Goal: Communication & Community: Answer question/provide support

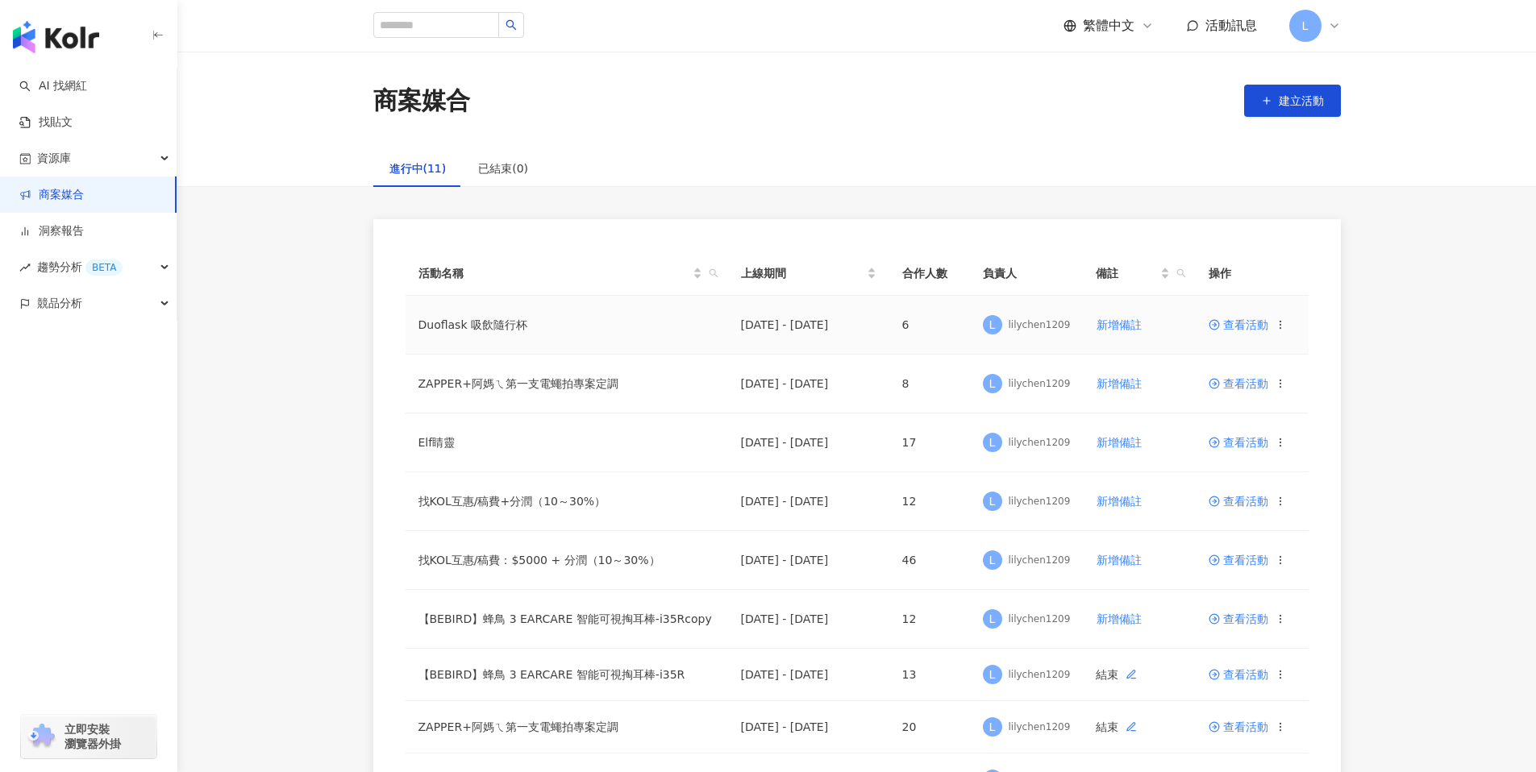
click at [1225, 322] on span "查看活動" at bounding box center [1238, 324] width 60 height 11
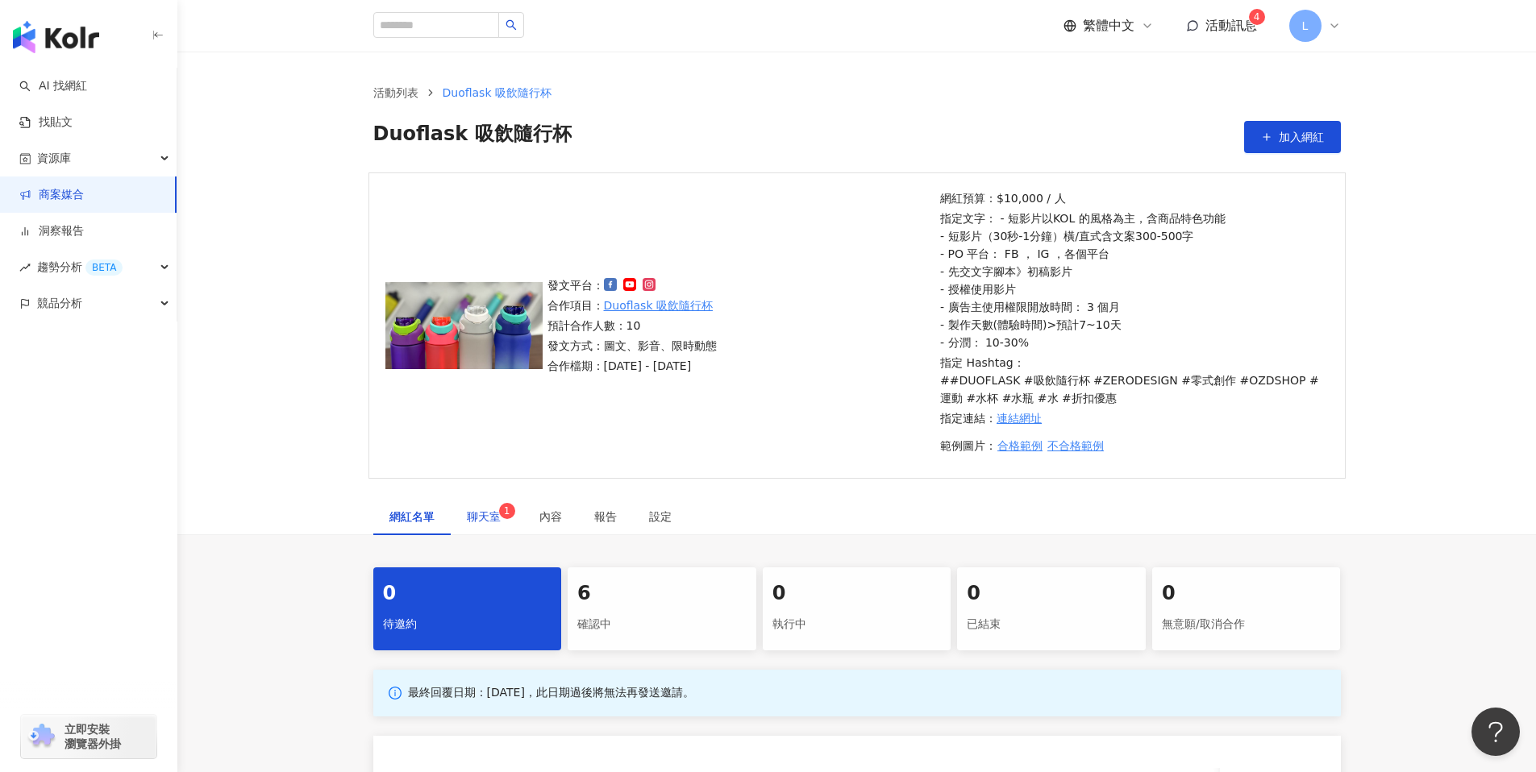
click at [497, 515] on span "聊天室 1" at bounding box center [487, 516] width 40 height 11
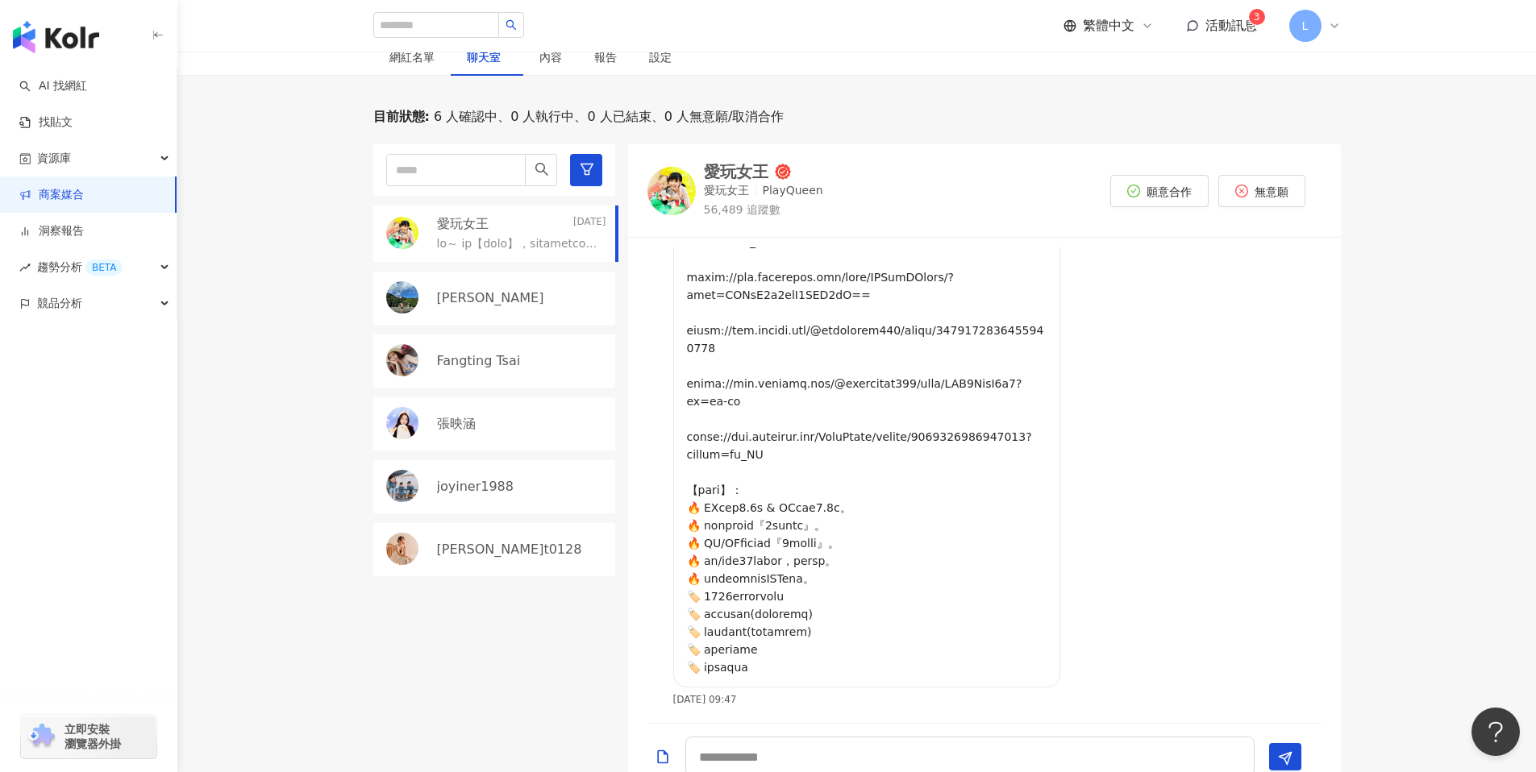
scroll to position [528, 0]
click at [452, 290] on p "[PERSON_NAME]" at bounding box center [490, 298] width 107 height 18
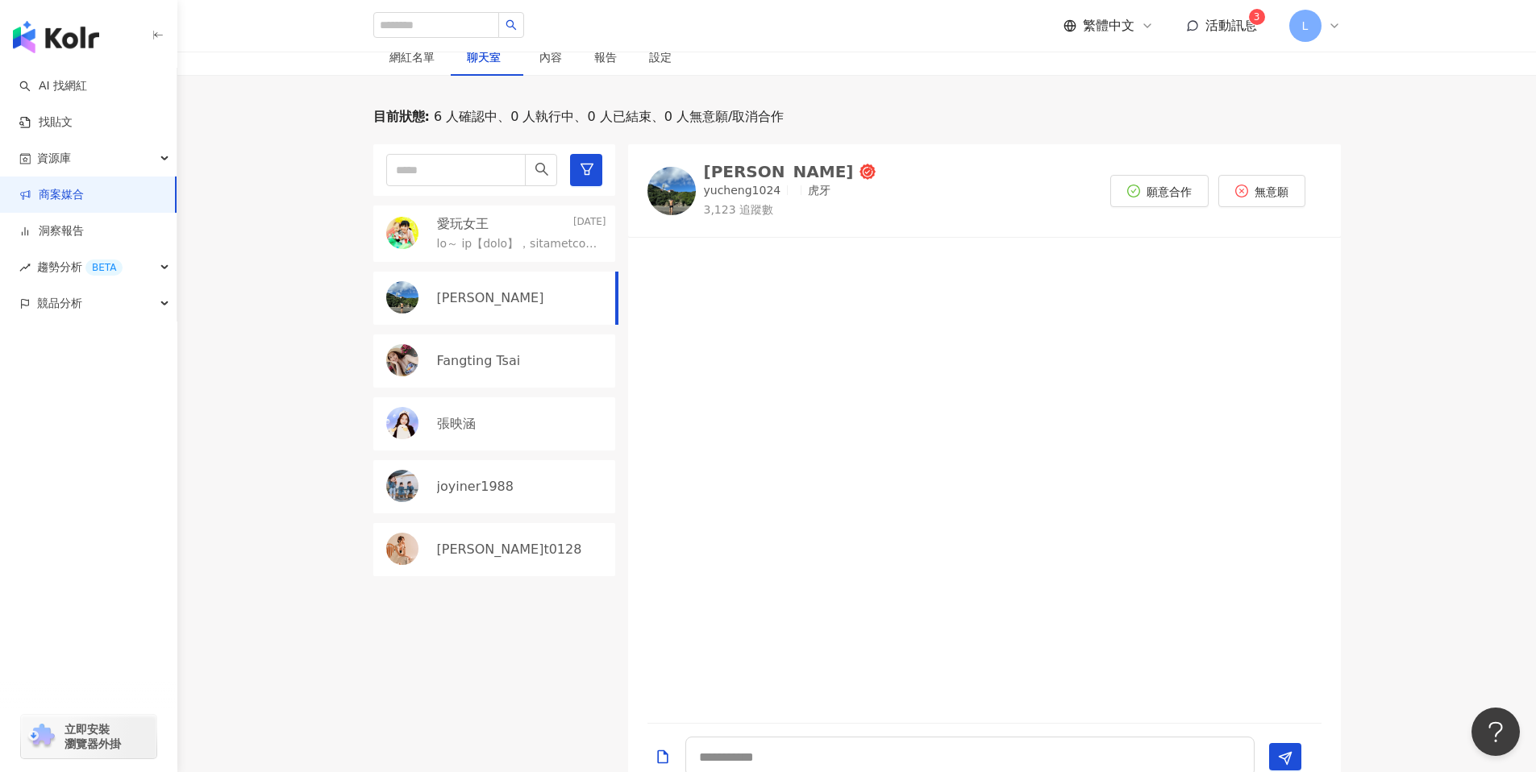
click at [492, 376] on div "Fangting Tsai" at bounding box center [494, 361] width 242 height 53
click at [498, 422] on div "張映涵" at bounding box center [521, 424] width 169 height 18
click at [514, 478] on div "joyiner1988" at bounding box center [521, 487] width 169 height 18
click at [513, 439] on div "張映涵" at bounding box center [494, 423] width 242 height 53
click at [1214, 25] on span "活動訊息" at bounding box center [1231, 25] width 52 height 15
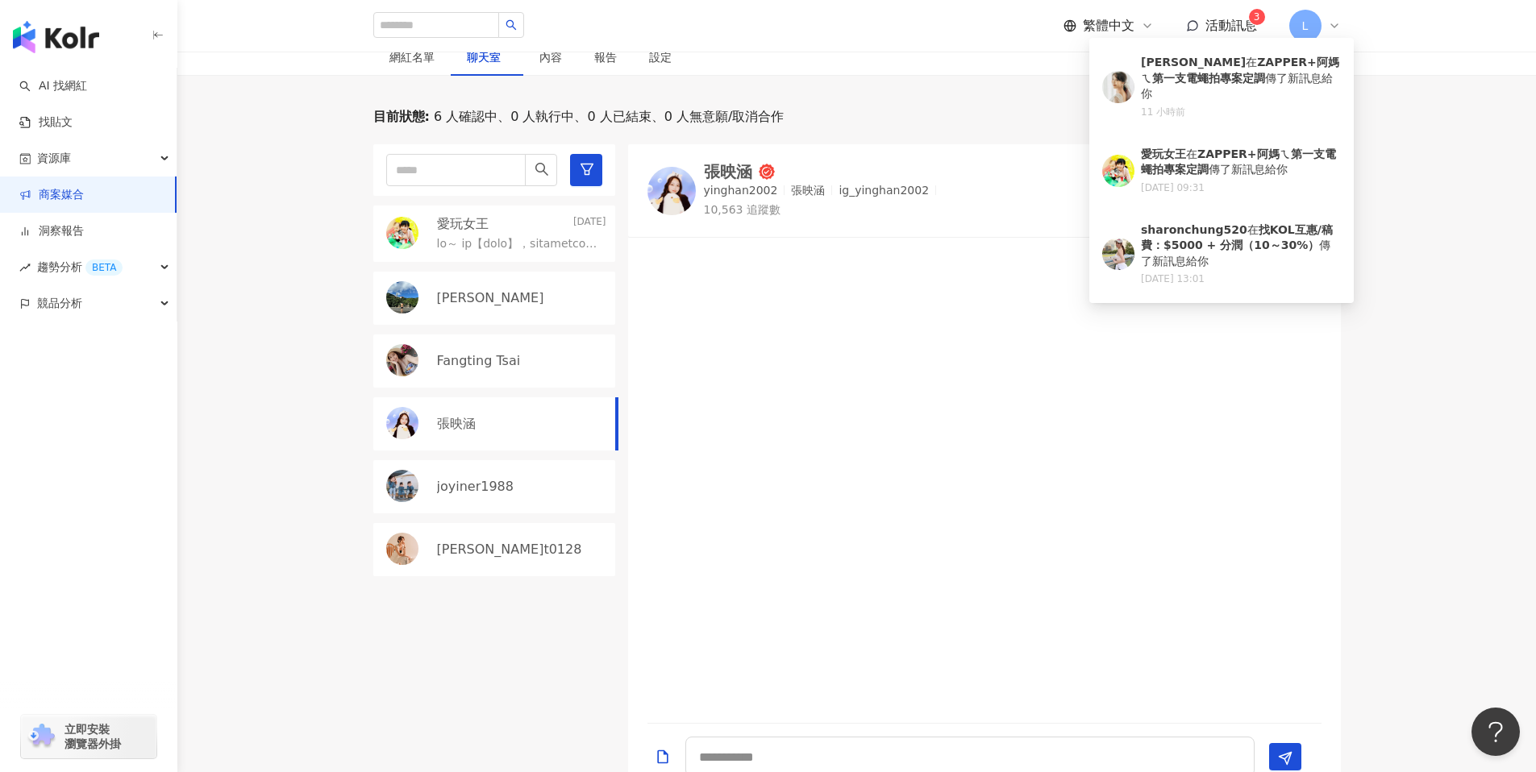
click at [1497, 534] on div "目前狀態 : 6 人確認中、0 人執行中、0 人已結束、0 人無意願/取消合作 愛玩女王 2025/8/23 陳昱誠 Fangting Tsai 張映涵 jo…" at bounding box center [856, 450] width 1358 height 684
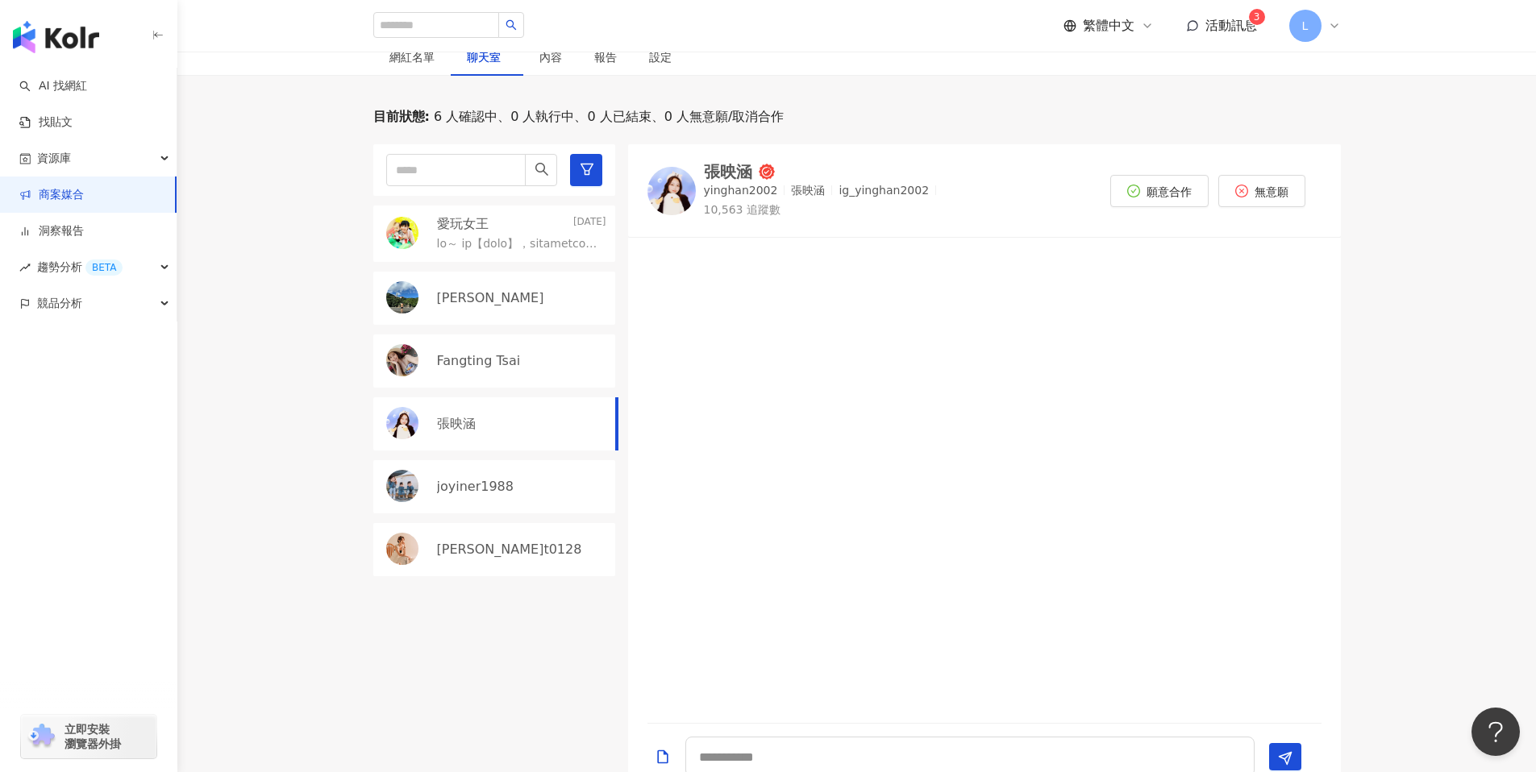
click at [1216, 31] on span "活動訊息" at bounding box center [1231, 25] width 52 height 15
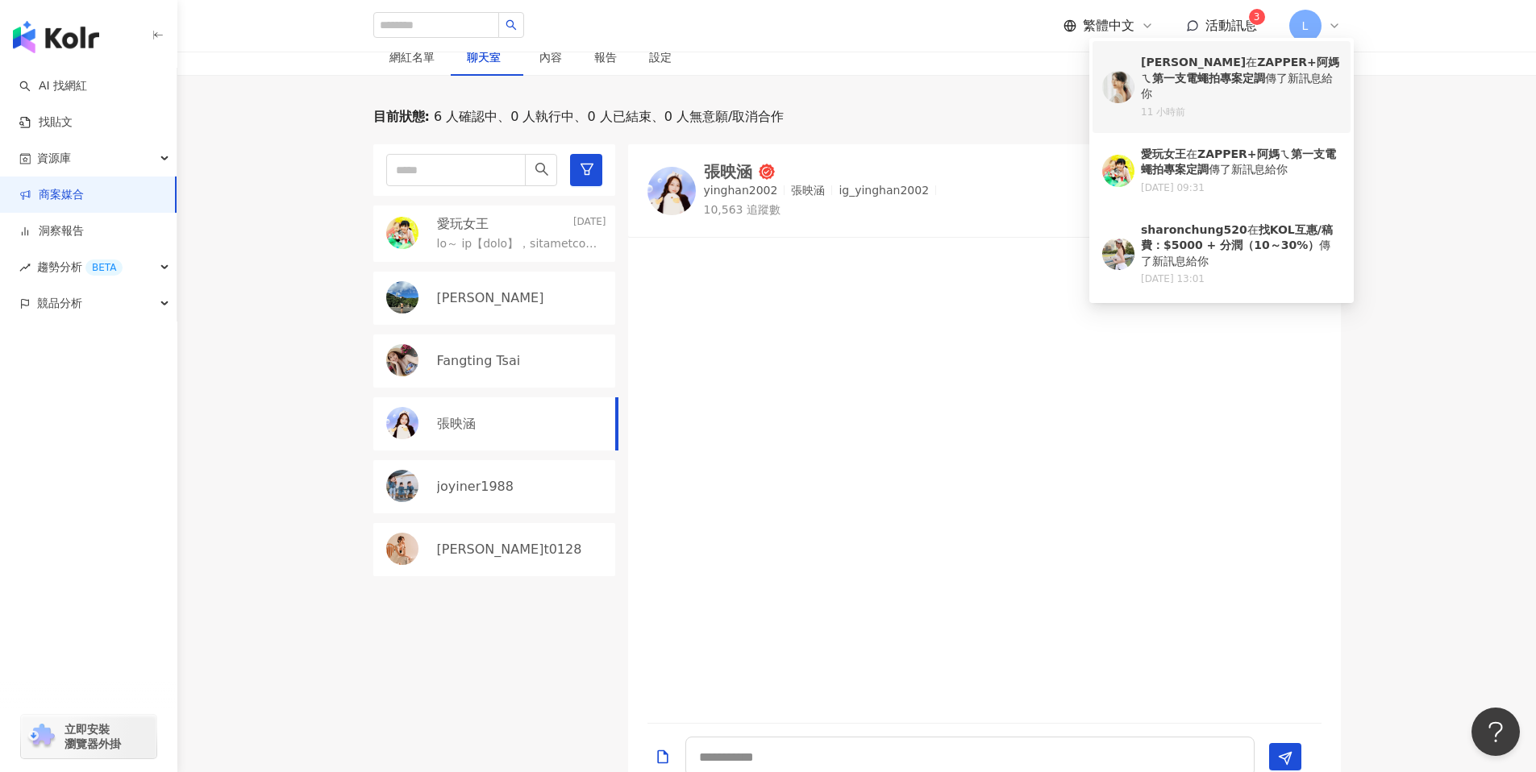
click at [1216, 88] on div "李宓Mina 在 ZAPPER+阿媽ㄟ第一支電蠅拍專案定調 傳了新訊息給你 11 小時前" at bounding box center [1241, 87] width 200 height 64
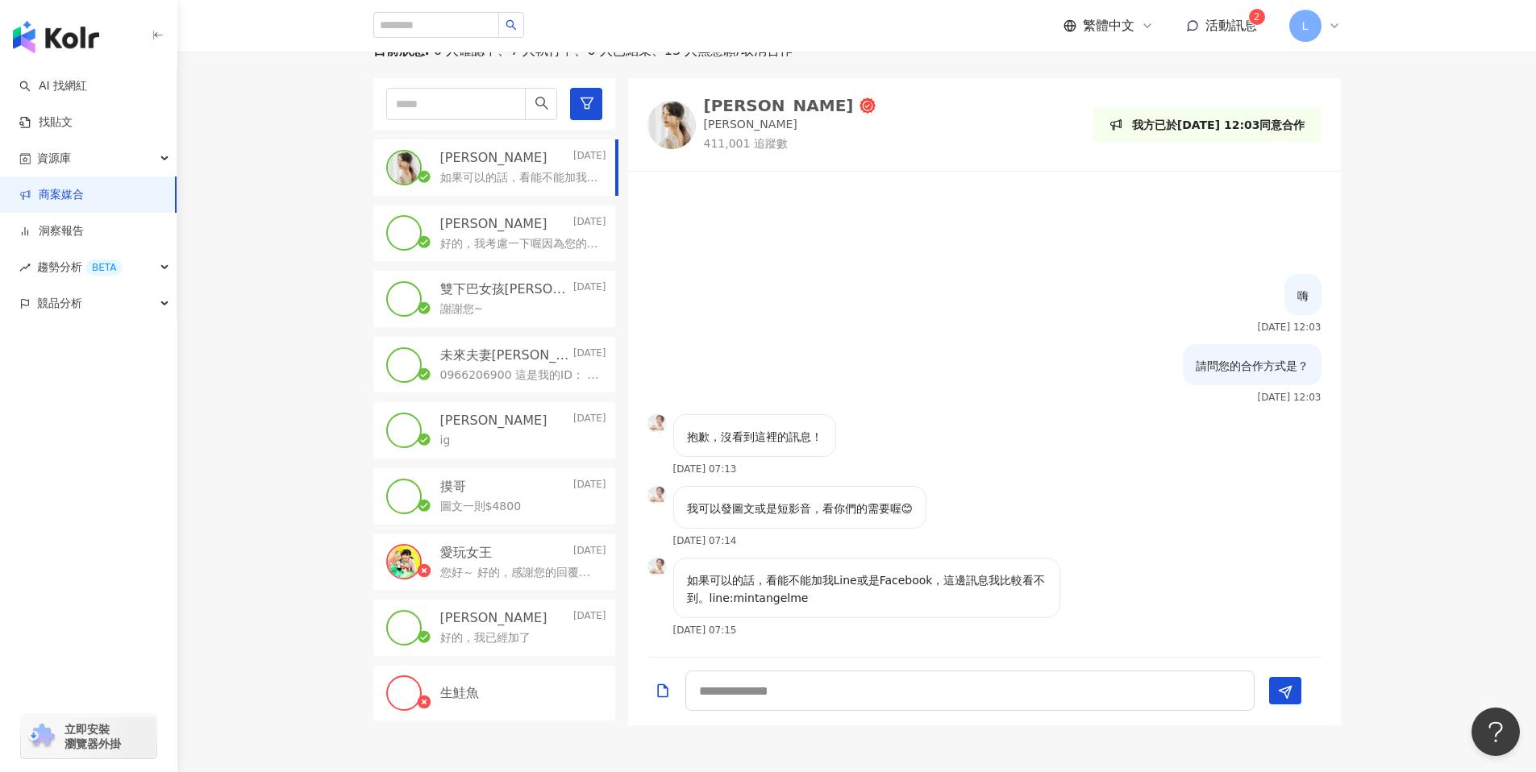
scroll to position [547, 0]
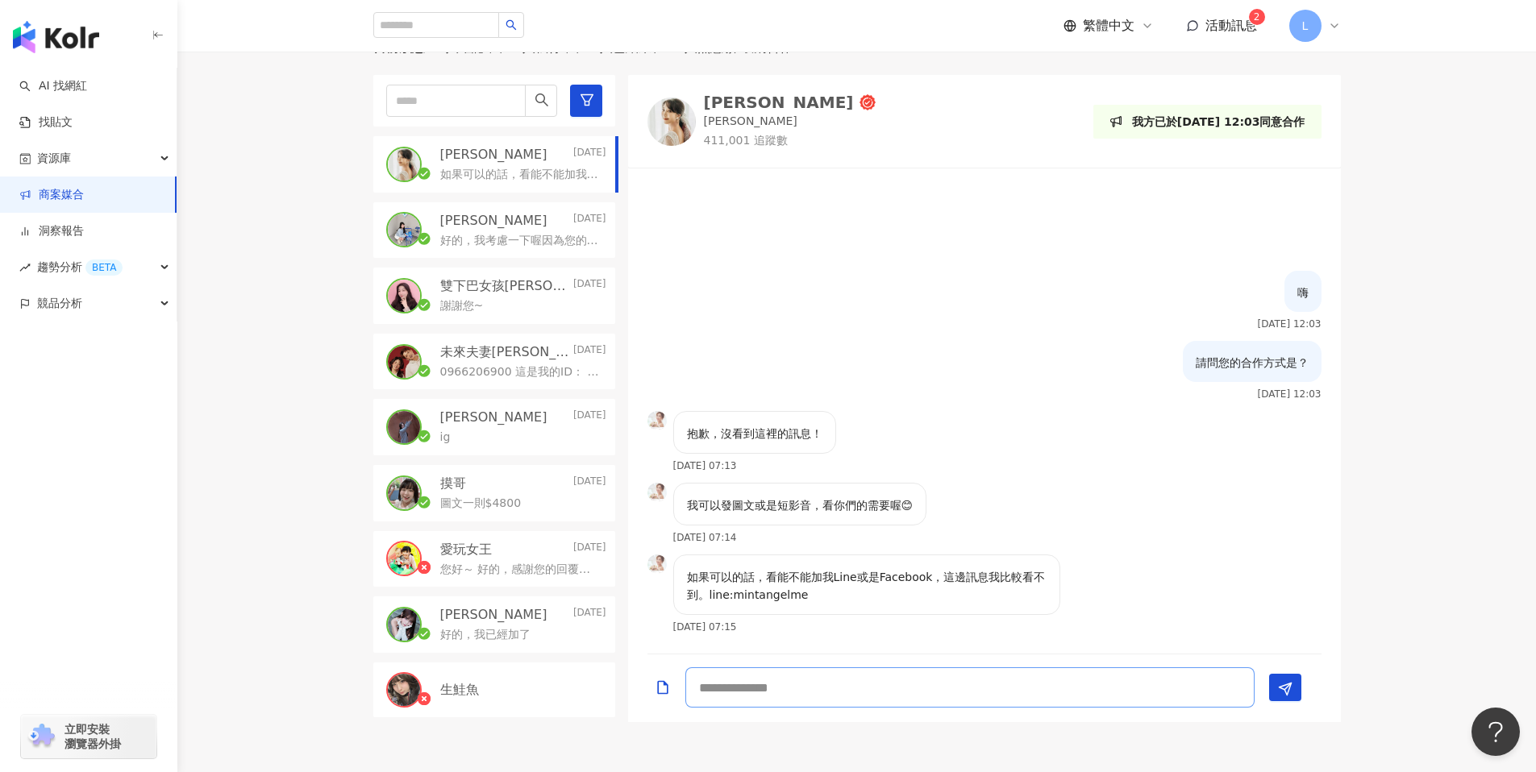
click at [834, 702] on textarea at bounding box center [969, 687] width 569 height 40
drag, startPoint x: 731, startPoint y: 593, endPoint x: 837, endPoint y: 594, distance: 105.6
click at [837, 594] on p "如果可以的話，看能不能加我Line或是Facebook，這邊訊息我比較看不到。line:mintangelme" at bounding box center [867, 585] width 360 height 35
copy p "mintangelme"
click at [686, 125] on img at bounding box center [671, 122] width 48 height 48
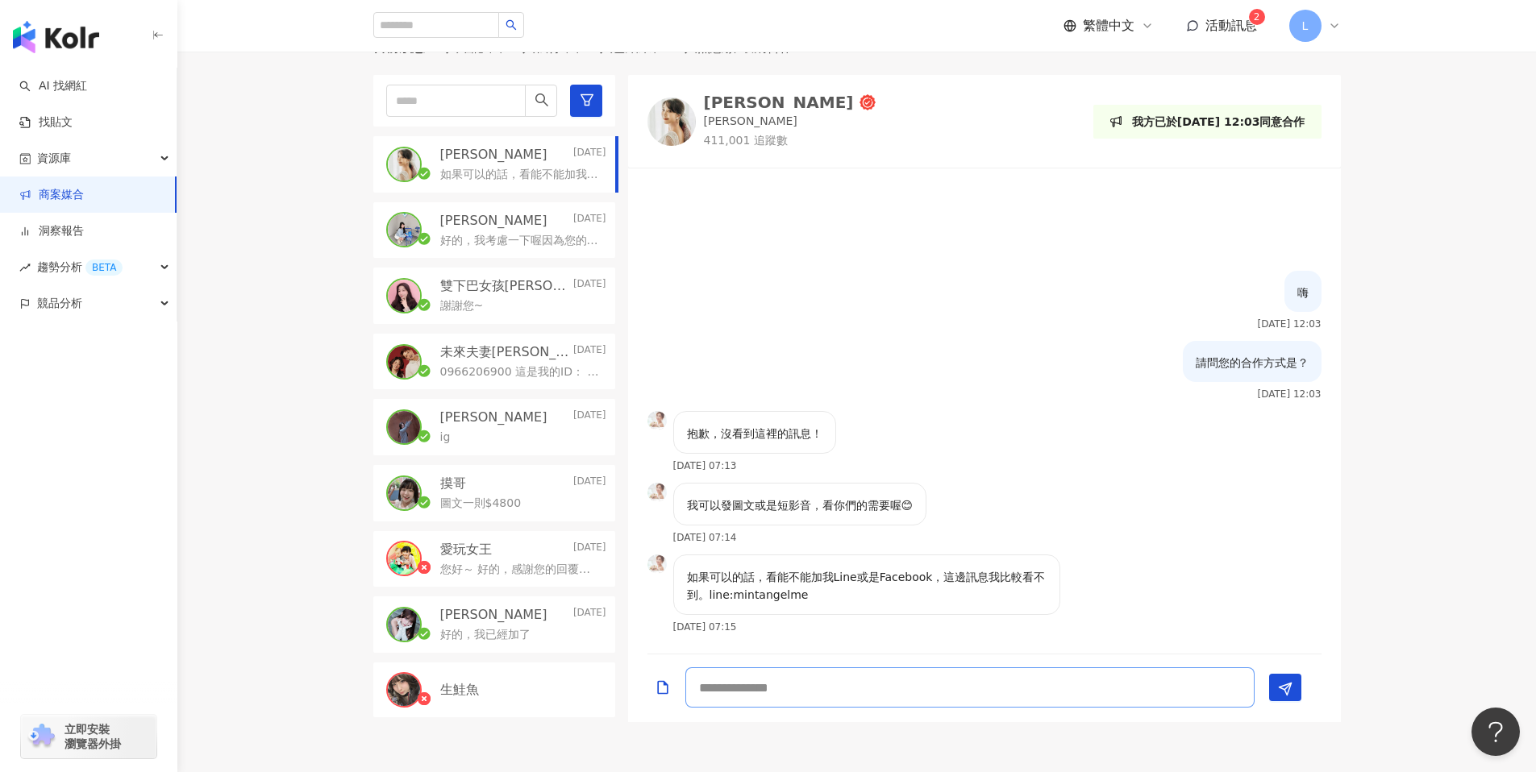
click at [858, 685] on textarea at bounding box center [969, 687] width 569 height 40
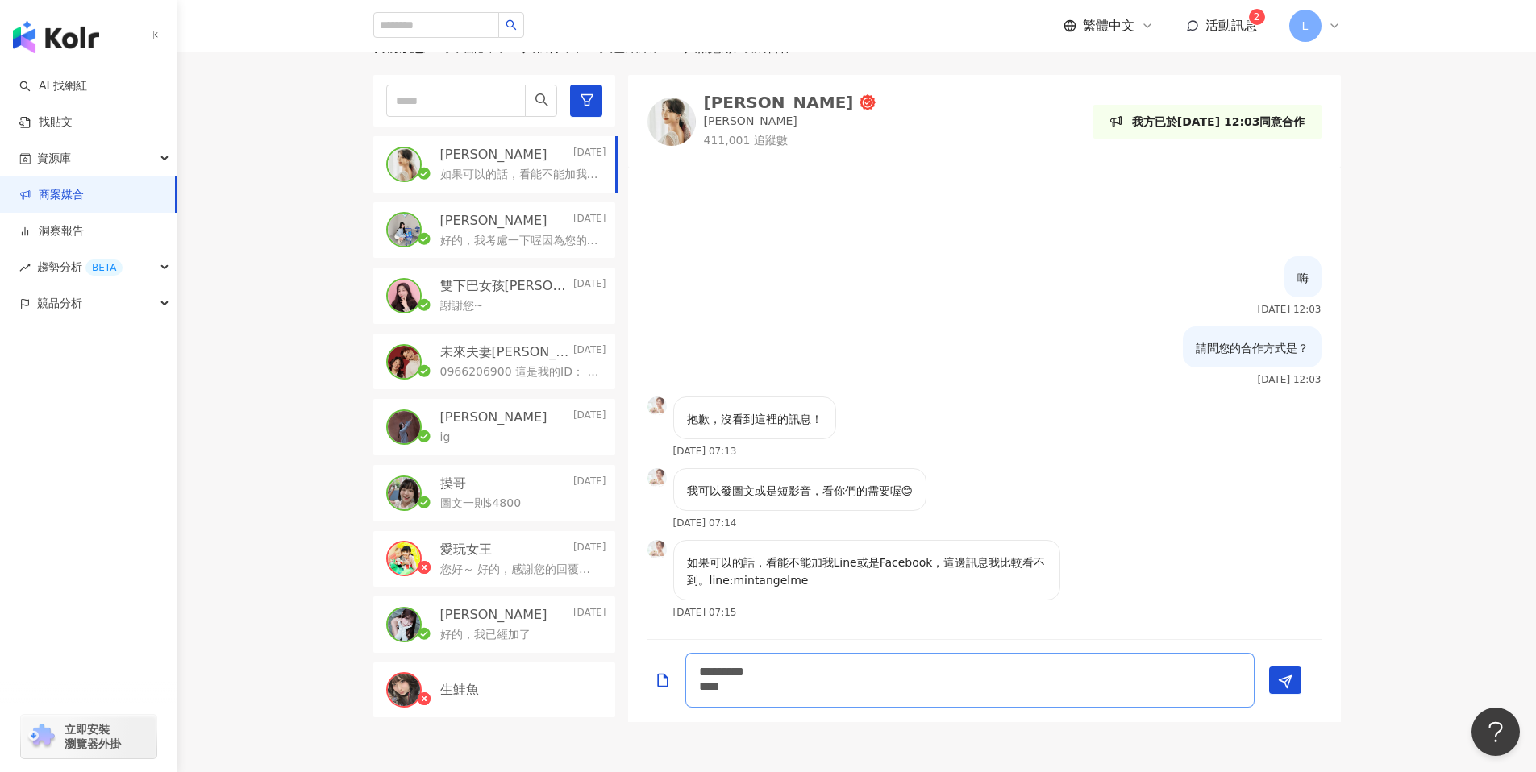
scroll to position [0, 0]
type textarea "********* ******"
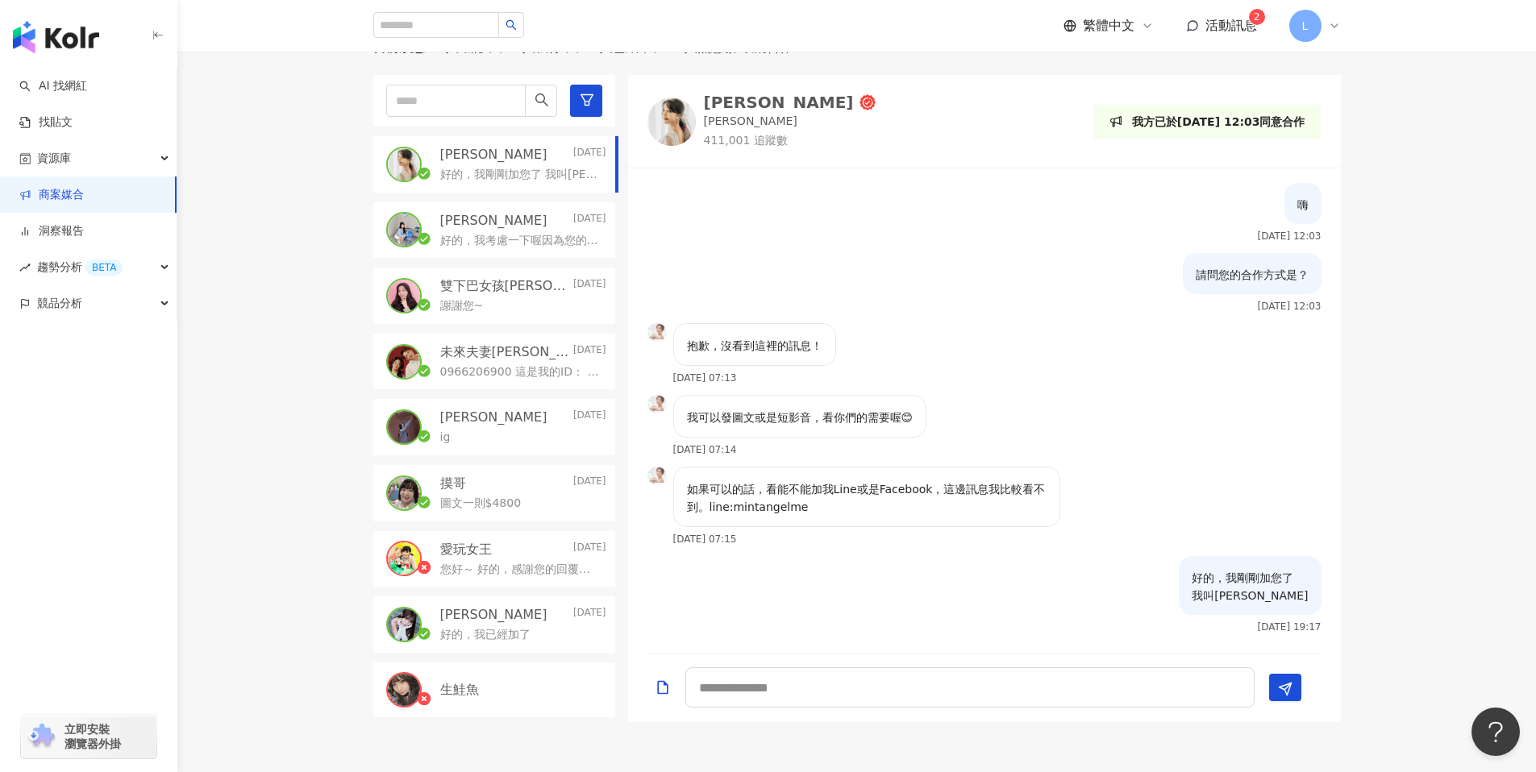
click at [481, 234] on p "好的，我考慮一下喔因為您的報價已經超過我們的預算" at bounding box center [520, 241] width 160 height 16
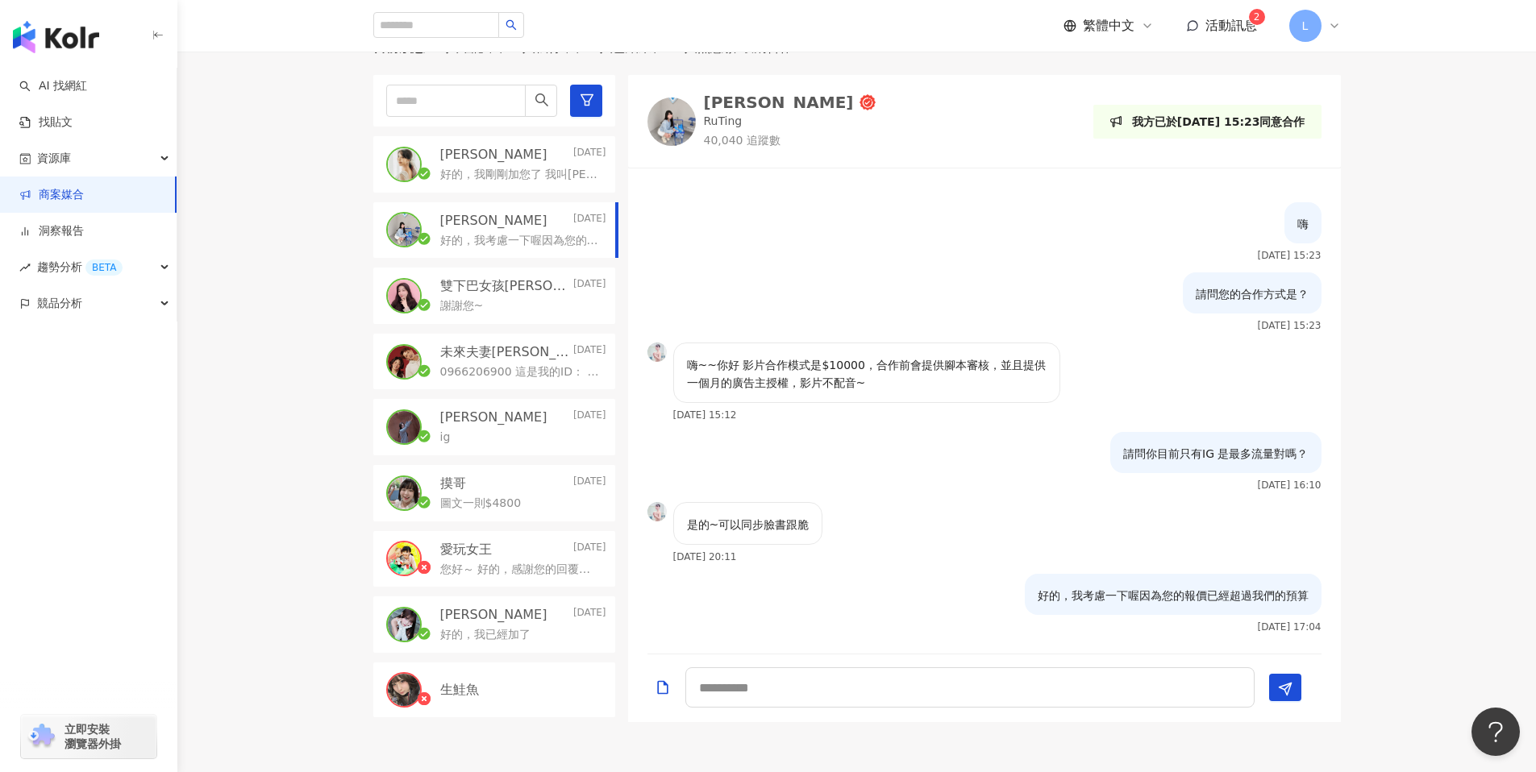
click at [464, 218] on p "[PERSON_NAME]" at bounding box center [493, 221] width 107 height 18
click at [497, 227] on div "如婷 2025/8/7" at bounding box center [523, 221] width 166 height 18
click at [489, 295] on div "謝謝您~" at bounding box center [523, 304] width 166 height 19
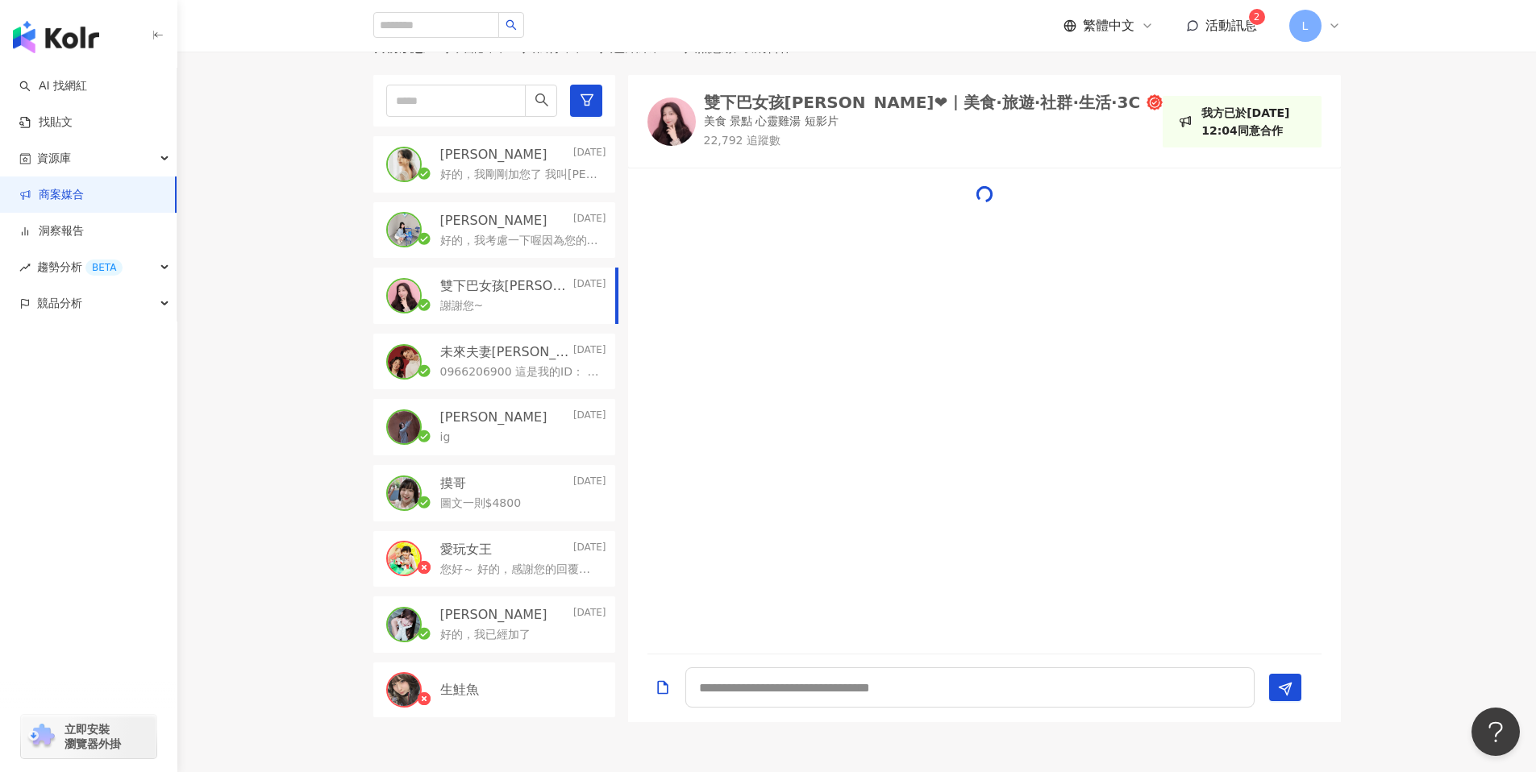
scroll to position [1220, 0]
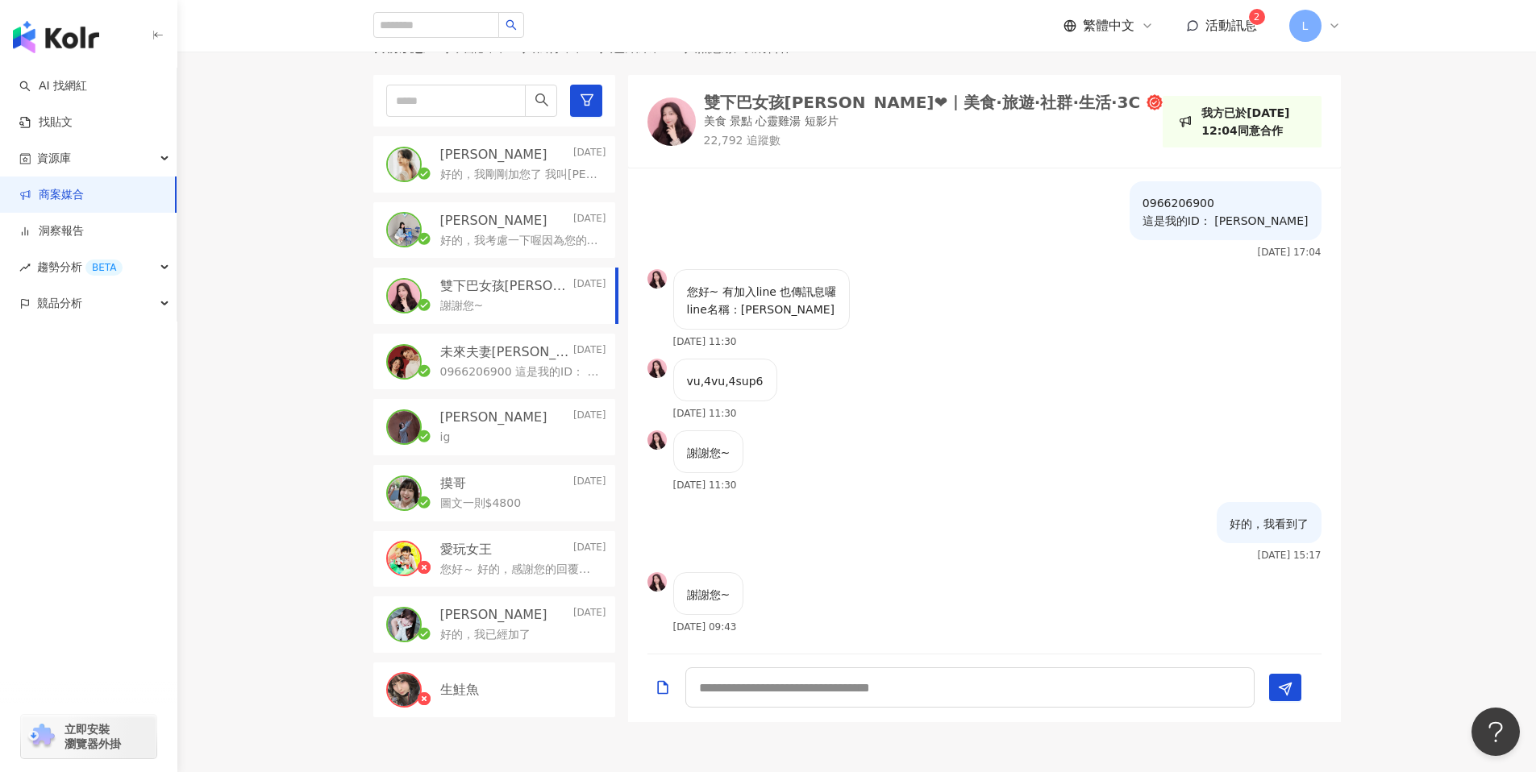
click at [546, 256] on div "如婷 2025/8/7 好的，我考慮一下喔因為您的報價已經超過我們的預算" at bounding box center [494, 230] width 242 height 56
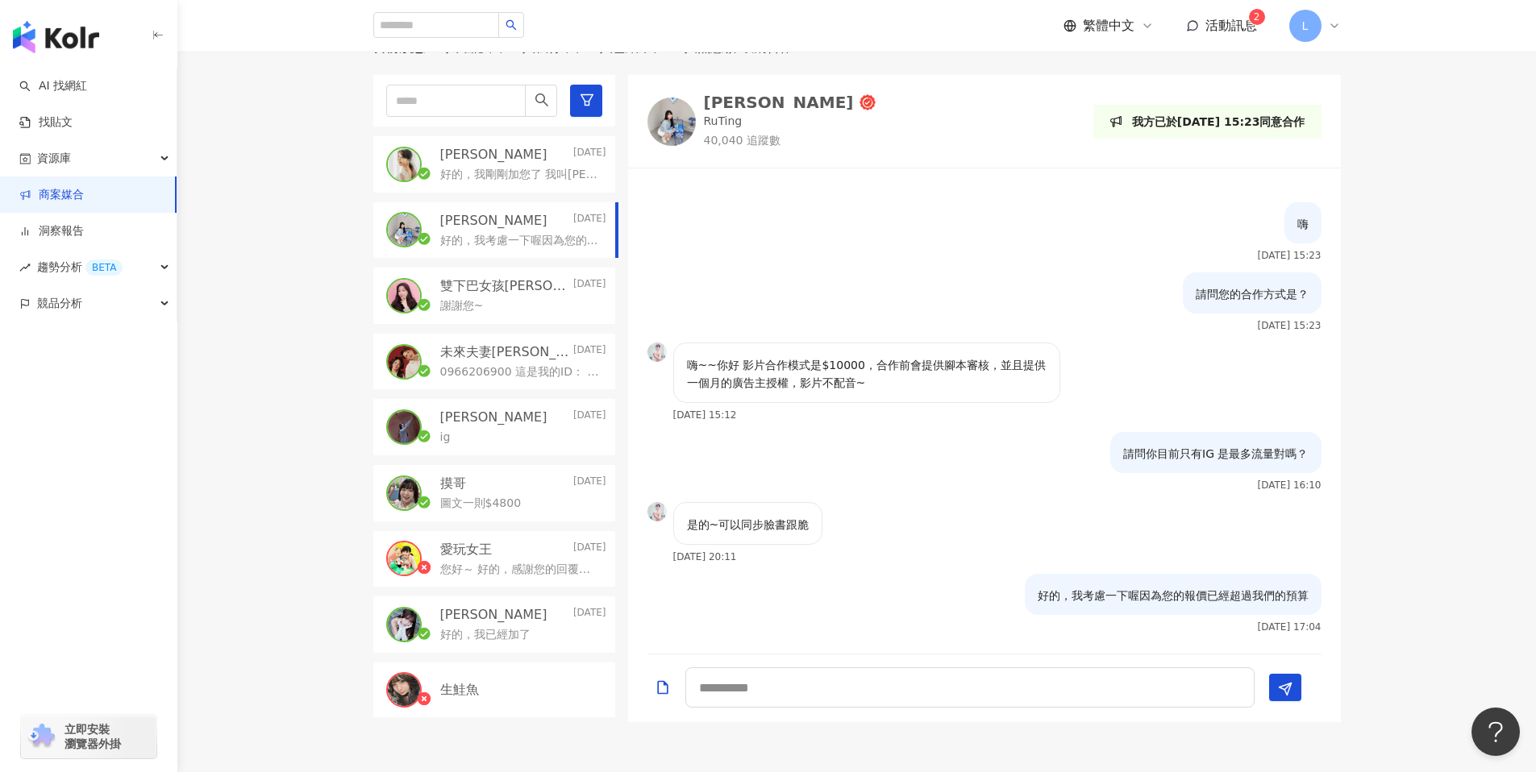
click at [1233, 27] on span "活動訊息" at bounding box center [1231, 25] width 52 height 15
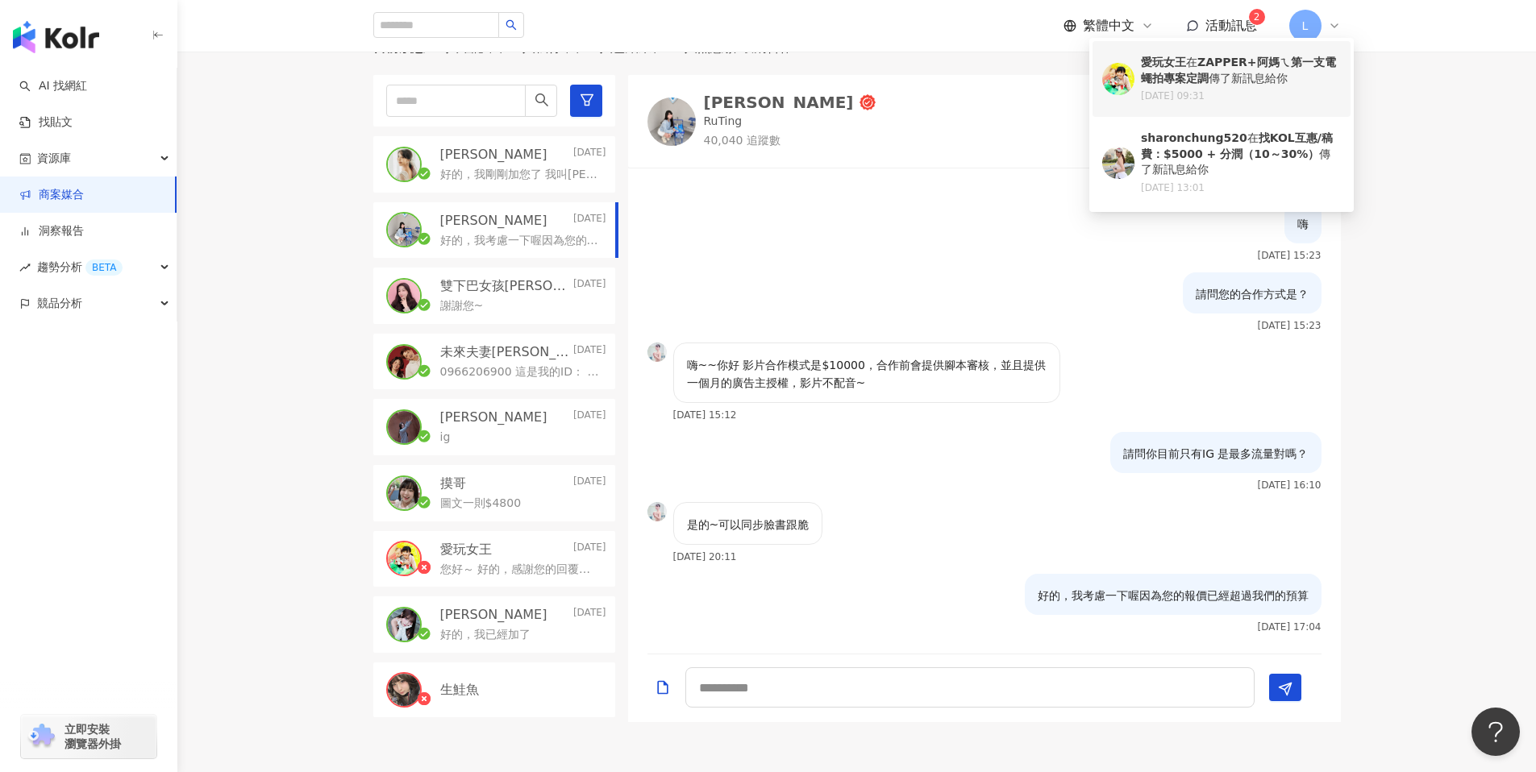
click at [1200, 83] on b "ZAPPER+阿媽ㄟ第一支電蠅拍專案定調" at bounding box center [1238, 70] width 195 height 29
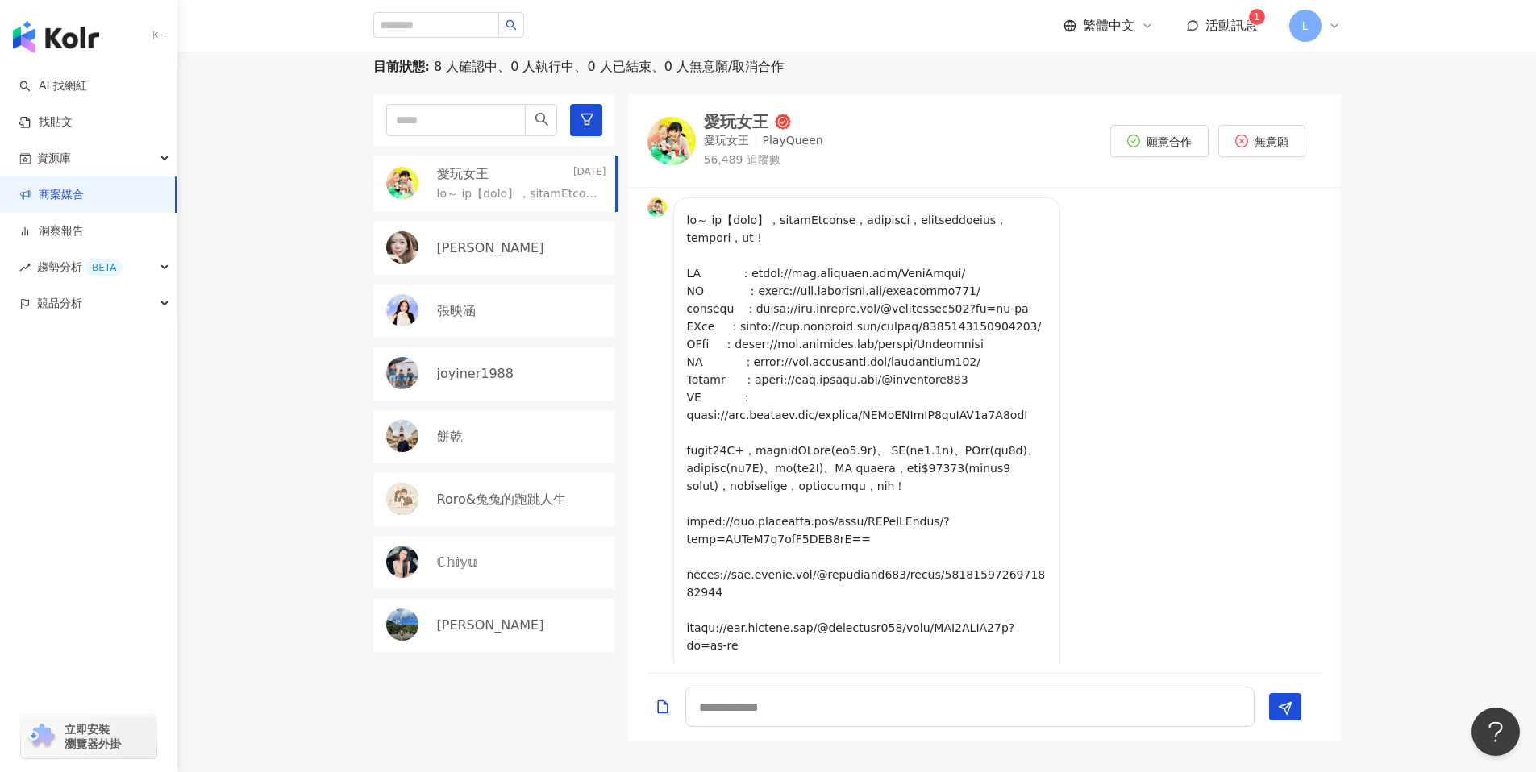
click at [1223, 27] on span "活動訊息" at bounding box center [1231, 25] width 52 height 15
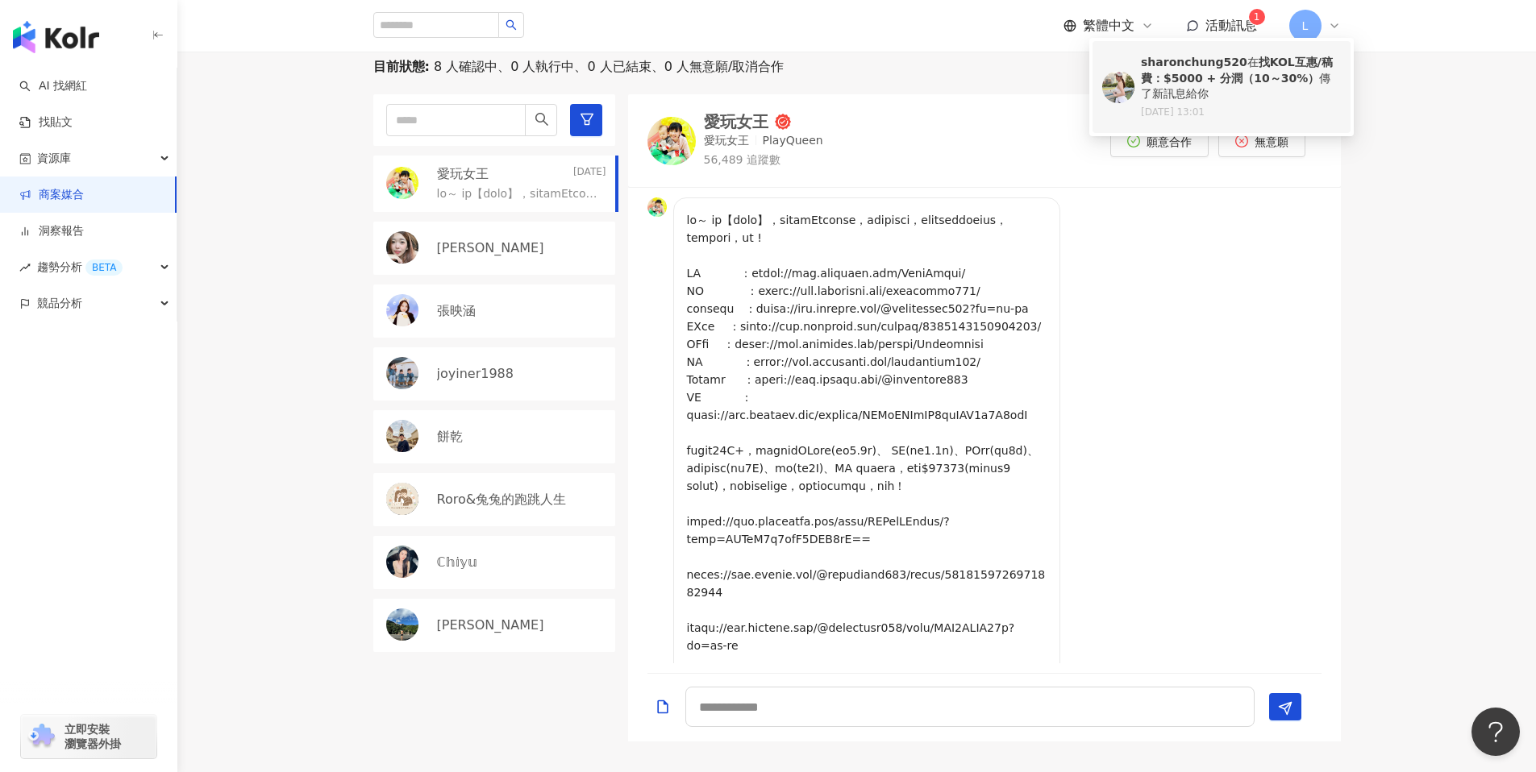
click at [1217, 85] on div "sharonchung520 在 找KOL互惠/稿費：$5000 + 分潤（10～30%） 傳了新訊息給你" at bounding box center [1241, 79] width 200 height 48
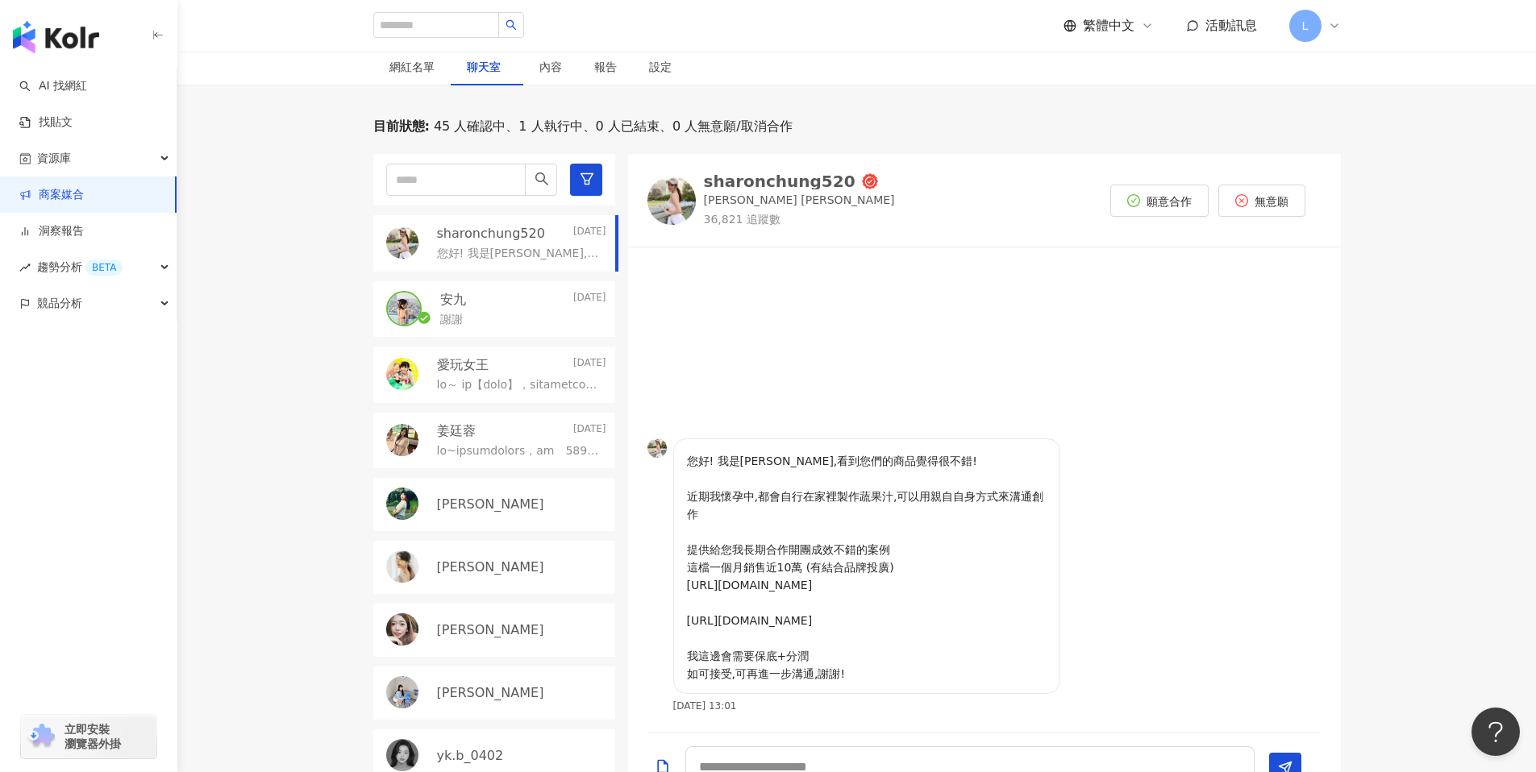
scroll to position [522, 0]
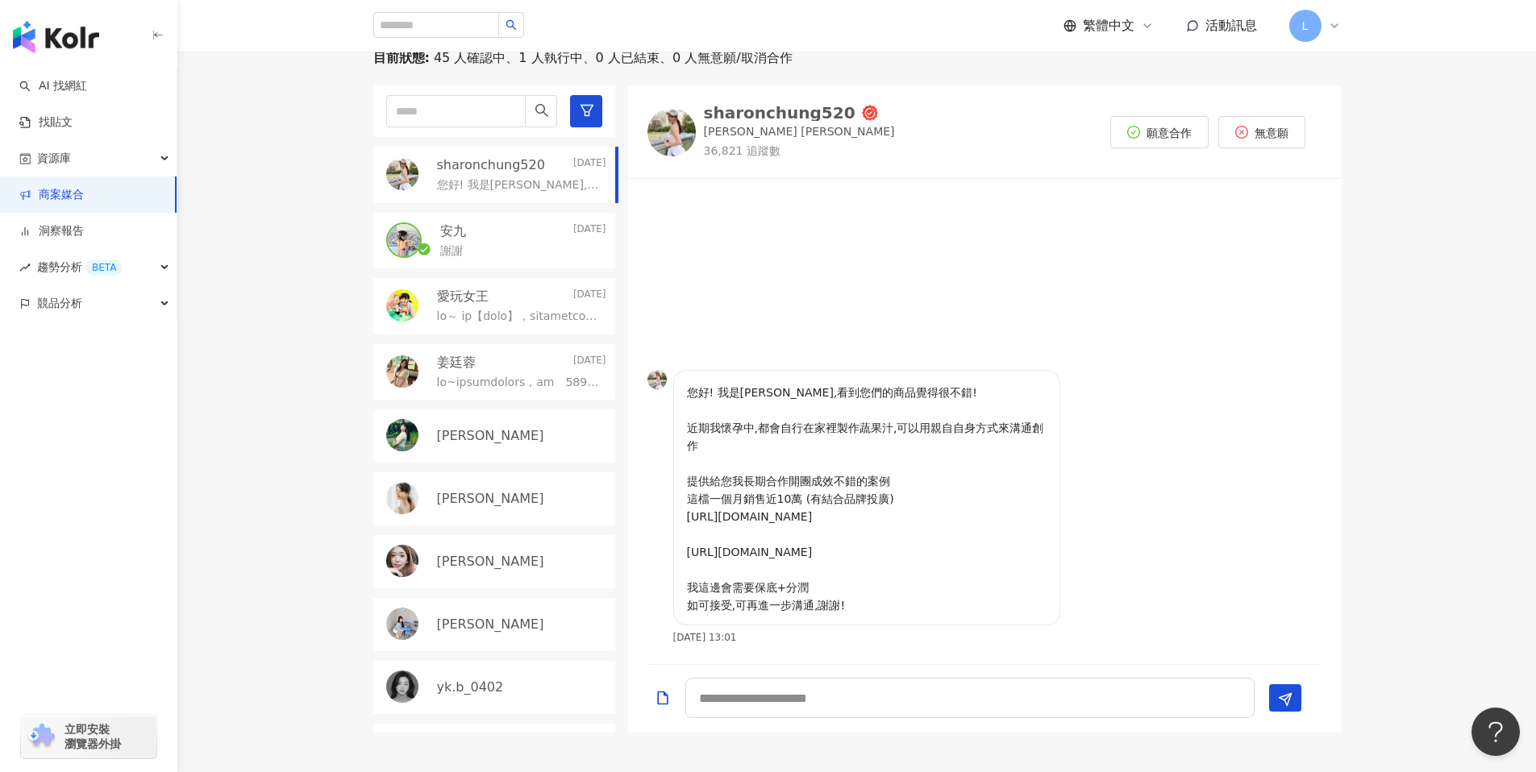
drag, startPoint x: 1025, startPoint y: 509, endPoint x: 676, endPoint y: 476, distance: 349.8
click at [676, 476] on div "您好! 我是鍾小姐,看到您們的商品覺得很不錯! 近期我懷孕中,都會自行在家裡製作蔬果汁,可以用親自自身方式來溝通創作 提供給您我長期合作開團成效不錯的案例 這…" at bounding box center [866, 498] width 387 height 256
copy p "https://www.instagram.com/reel/DDrb9WTSwaG/?utm_source=ig_web_copy_link&igsh=Mz…"
drag, startPoint x: 1011, startPoint y: 551, endPoint x: 680, endPoint y: 515, distance: 332.4
click at [680, 515] on div "您好! 我是鍾小姐,看到您們的商品覺得很不錯! 近期我懷孕中,都會自行在家裡製作蔬果汁,可以用親自自身方式來溝通創作 提供給您我長期合作開團成效不錯的案例 這…" at bounding box center [866, 498] width 387 height 256
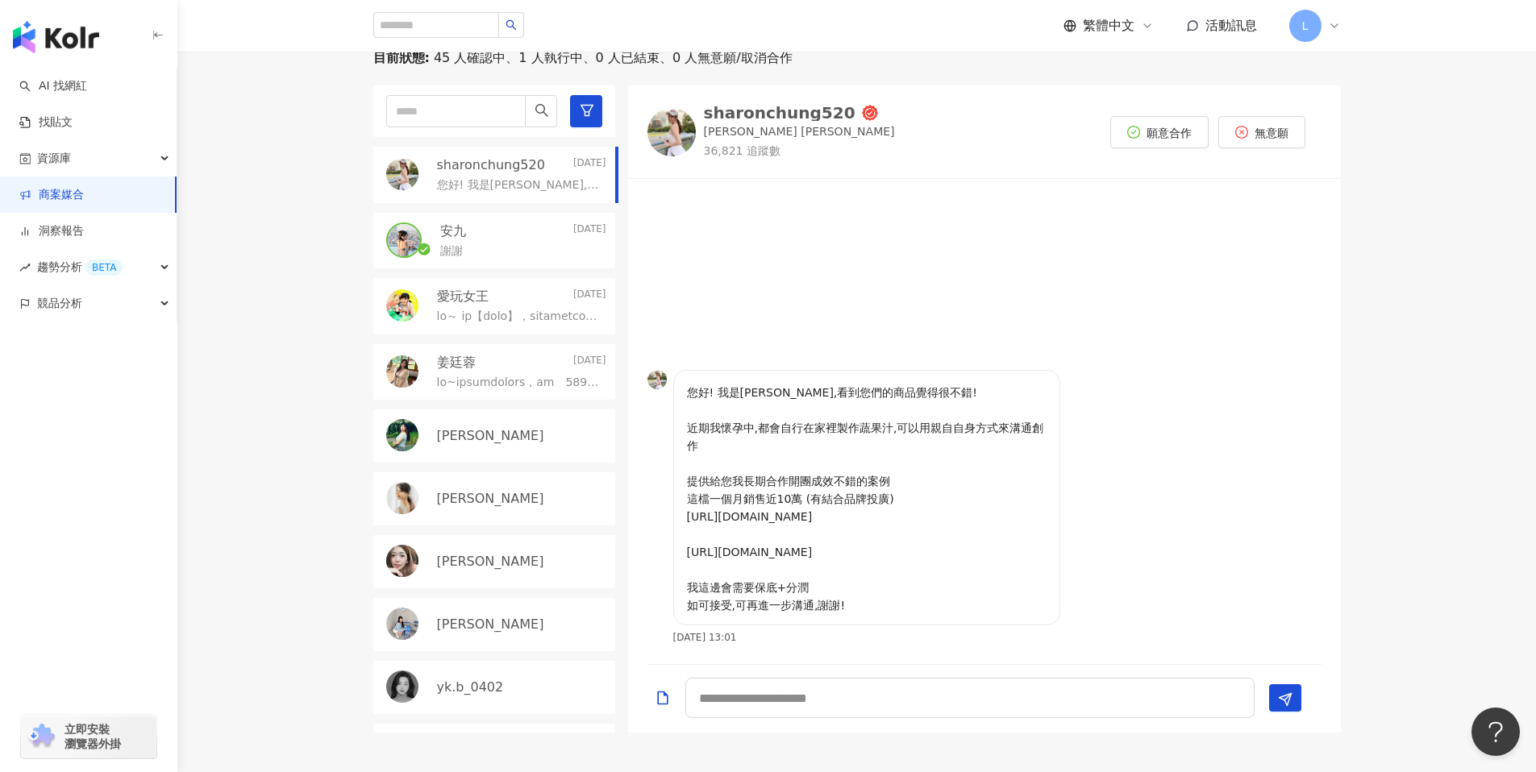
copy p "https://www.instagram.com/reel/DCl6gQsyVjl/?utm_source=ig_web_copy_link&igsh=Mz…"
click at [837, 699] on textarea at bounding box center [969, 698] width 569 height 40
type textarea "*"
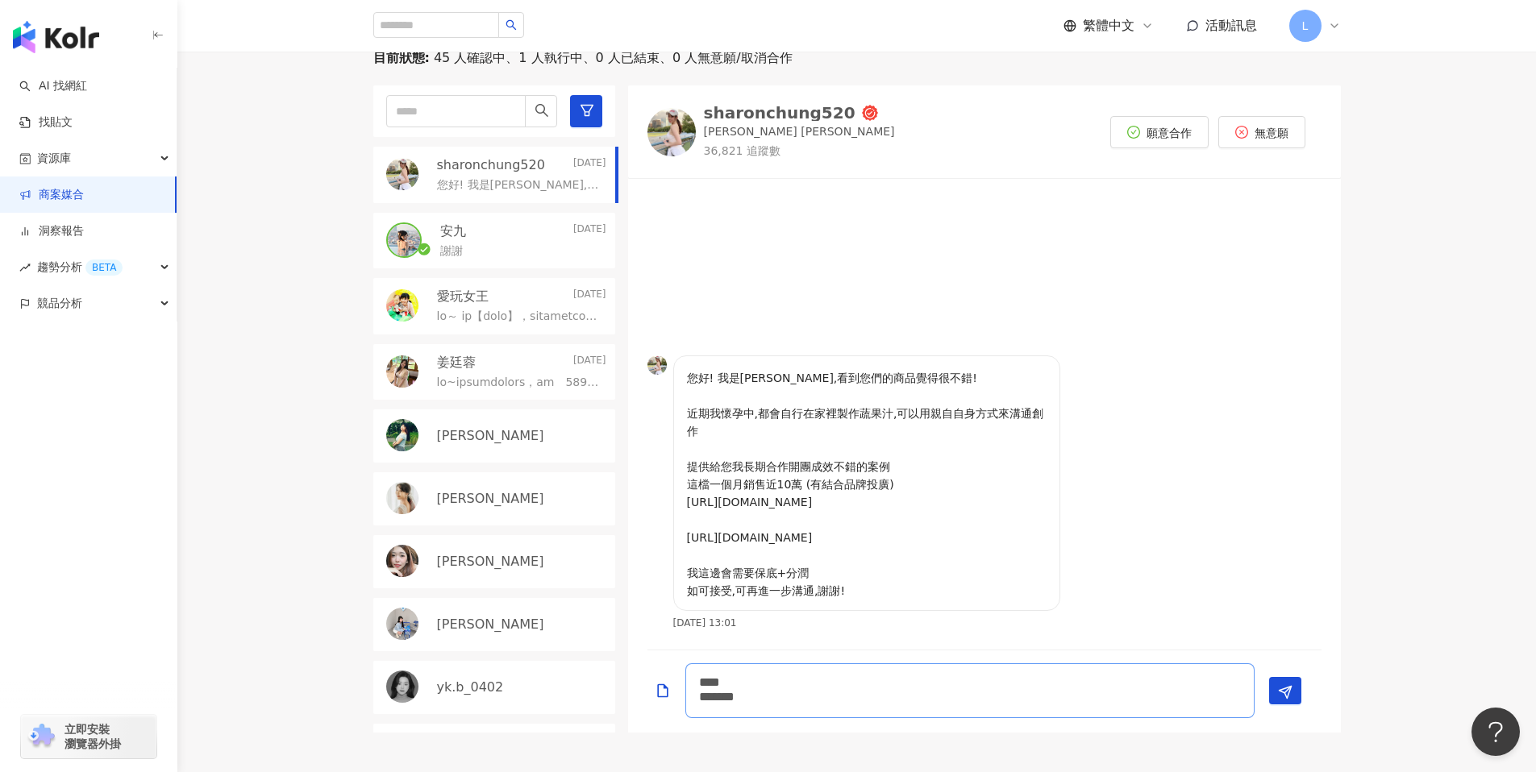
scroll to position [0, 0]
type textarea "**********"
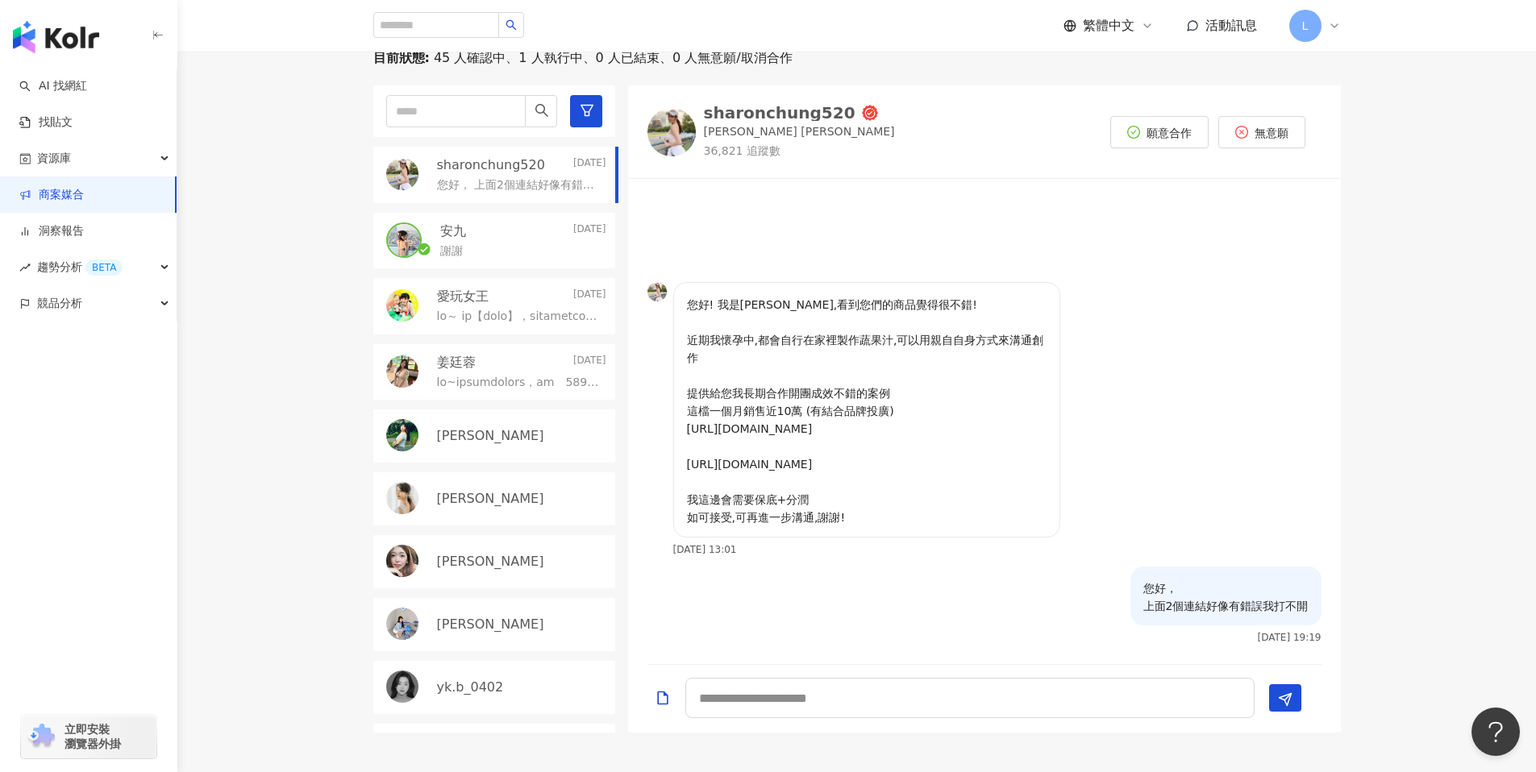
click at [468, 380] on p at bounding box center [518, 383] width 163 height 16
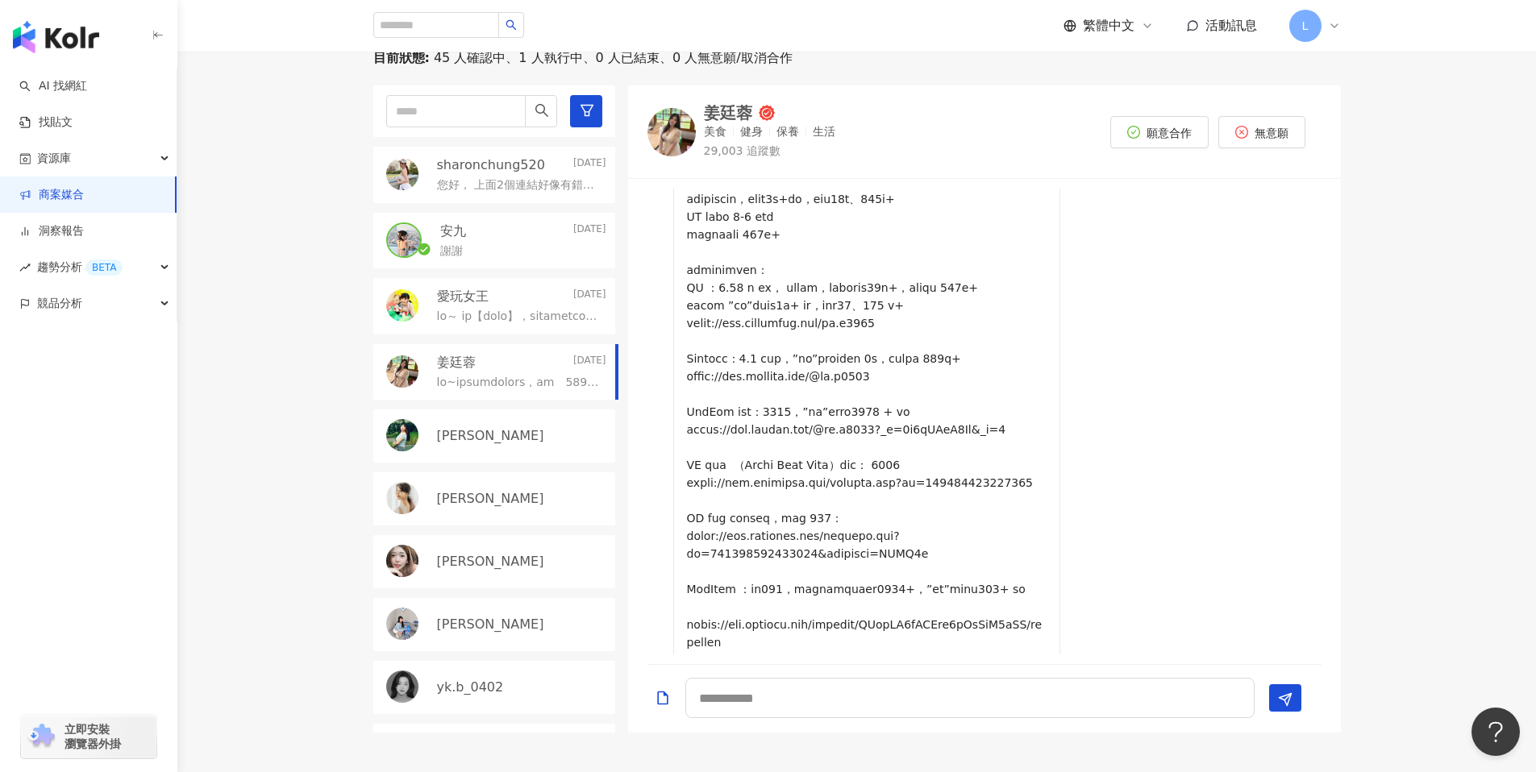
scroll to position [191, 0]
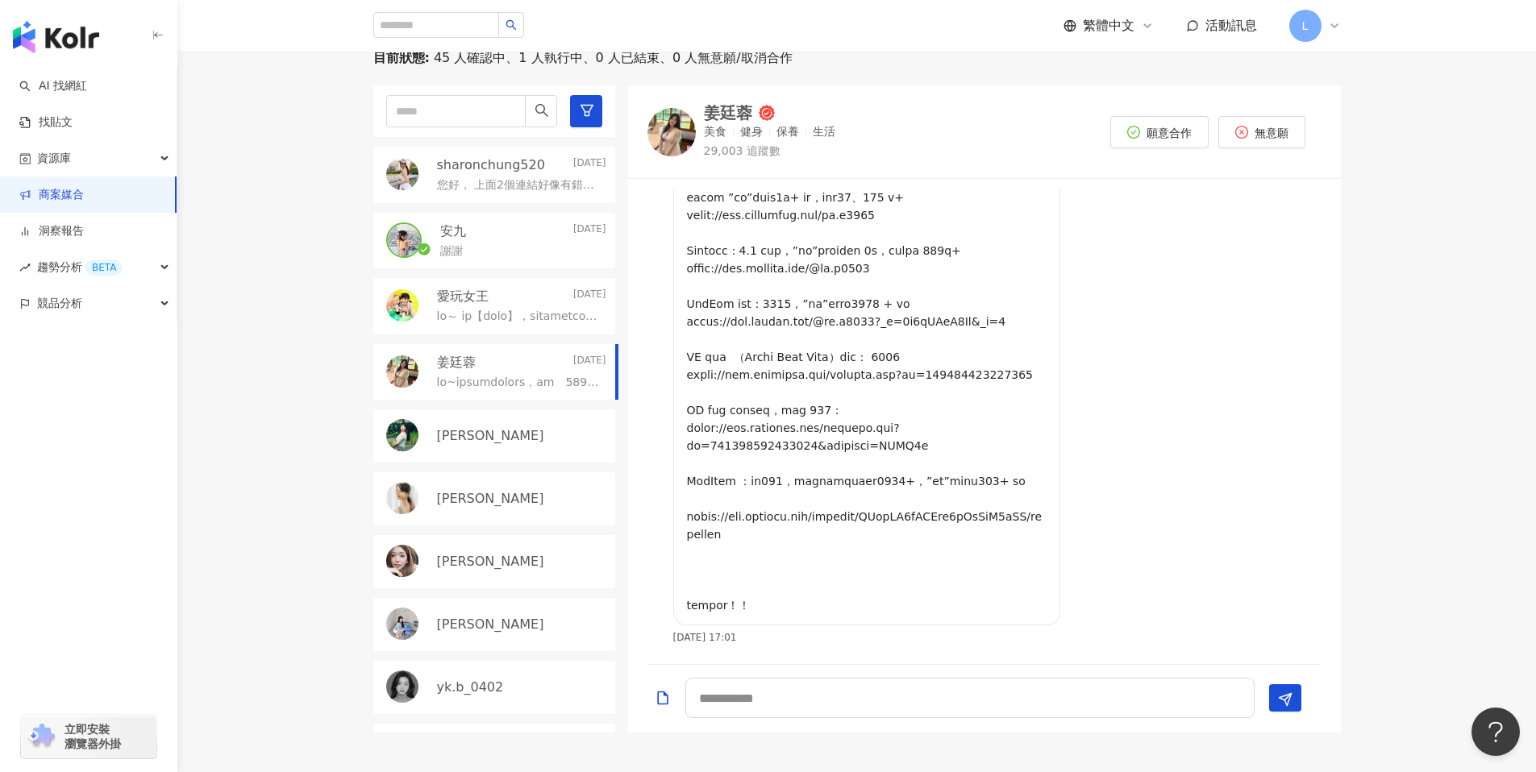
click at [670, 116] on img at bounding box center [671, 132] width 48 height 48
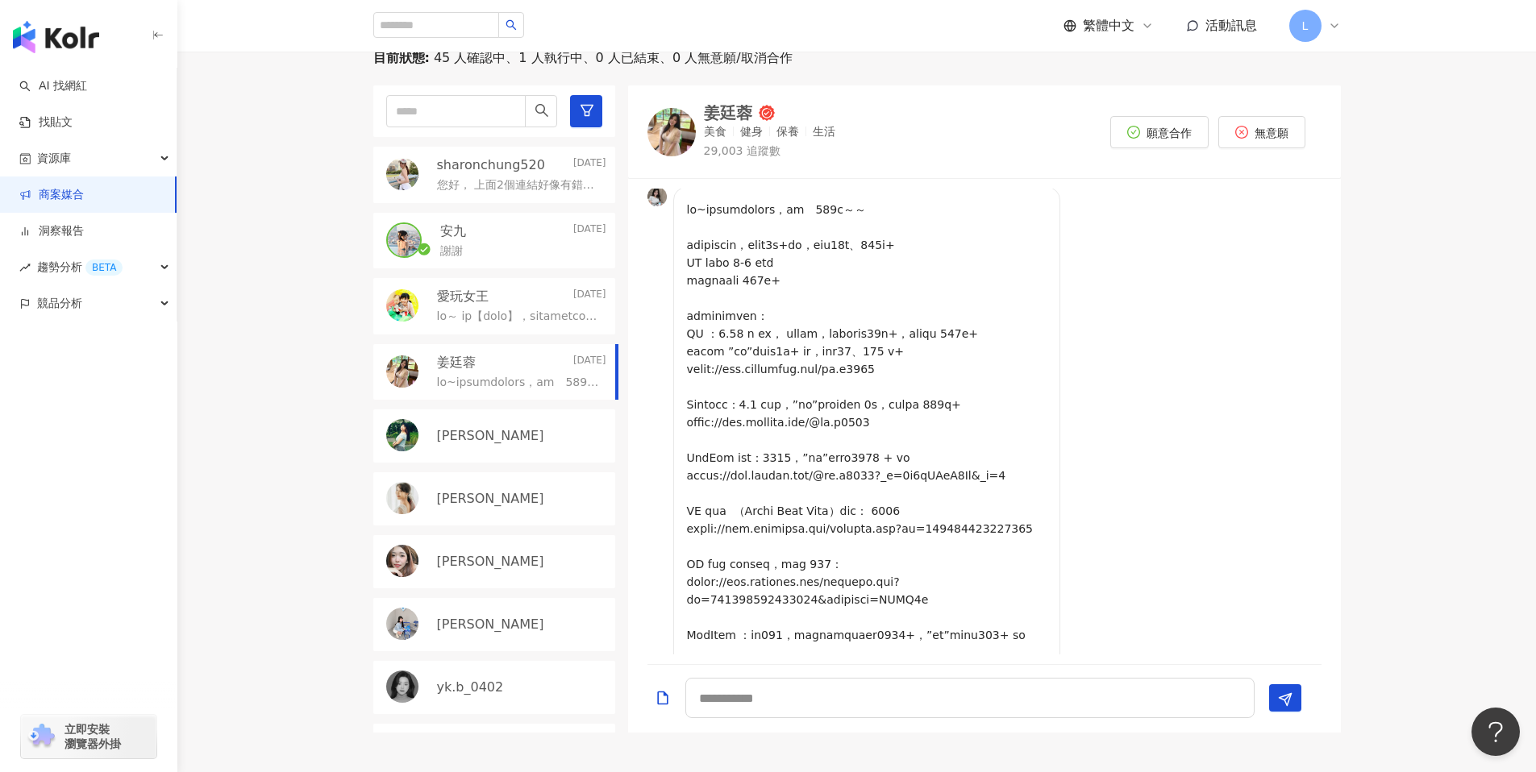
scroll to position [0, 0]
click at [838, 231] on p at bounding box center [867, 486] width 360 height 568
click at [788, 207] on p at bounding box center [867, 486] width 360 height 568
click at [857, 220] on p at bounding box center [867, 486] width 360 height 568
click at [785, 262] on p at bounding box center [867, 486] width 360 height 568
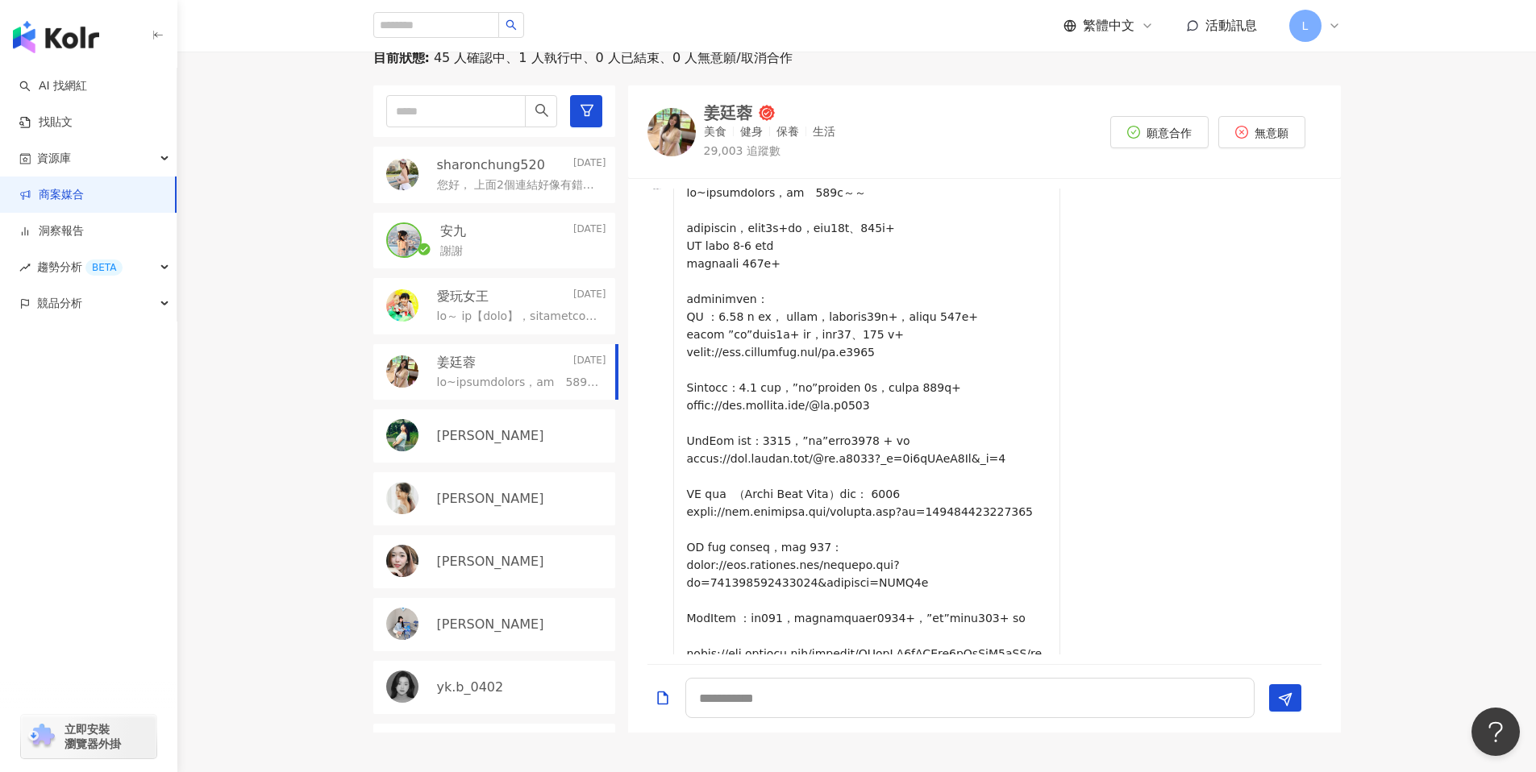
scroll to position [191, 0]
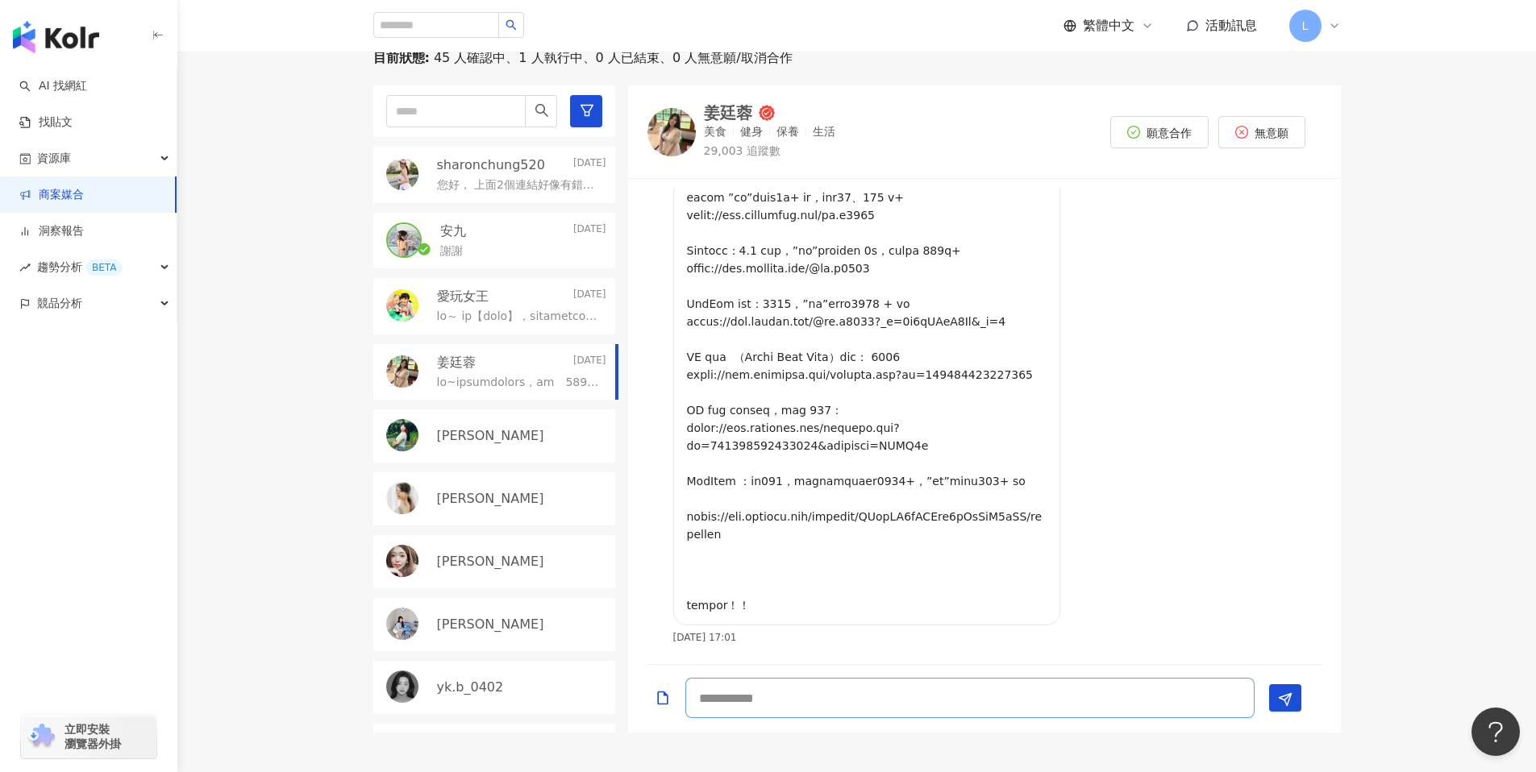
click at [825, 702] on textarea at bounding box center [969, 698] width 569 height 40
click at [1187, 129] on span "願意合作" at bounding box center [1168, 133] width 45 height 13
click at [808, 701] on textarea at bounding box center [969, 698] width 569 height 40
click at [729, 706] on textarea at bounding box center [969, 698] width 569 height 40
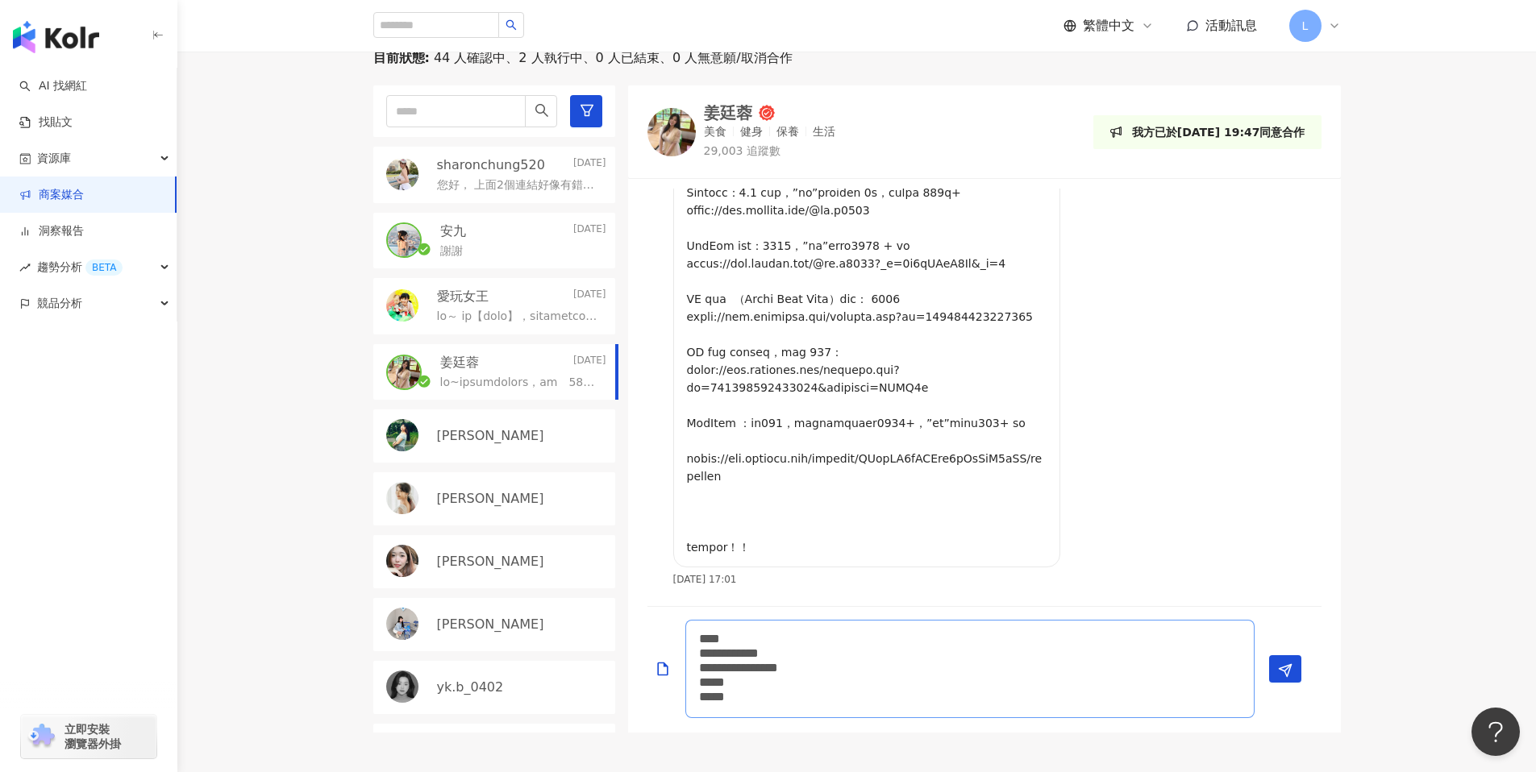
scroll to position [0, 0]
type textarea "**********"
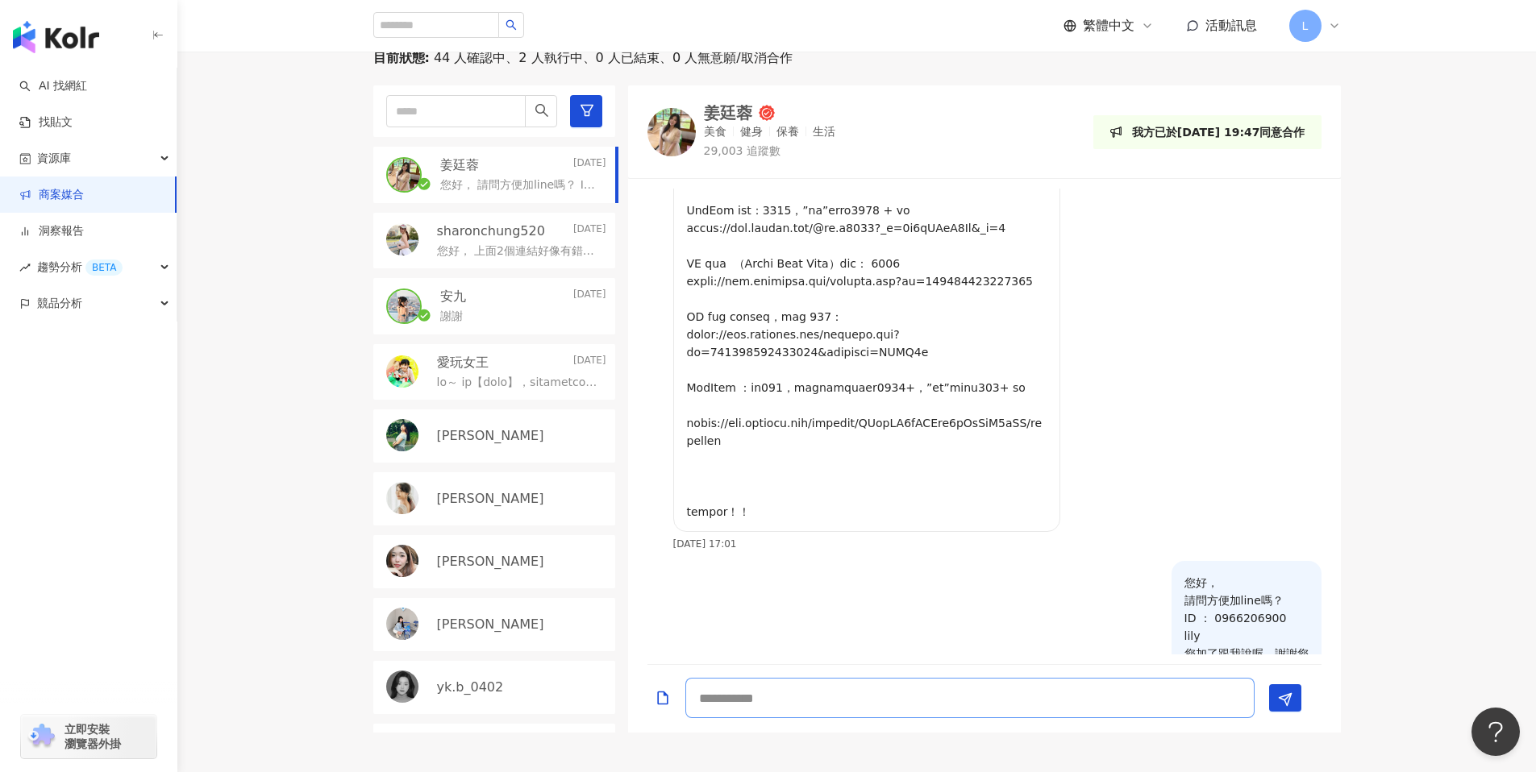
scroll to position [332, 0]
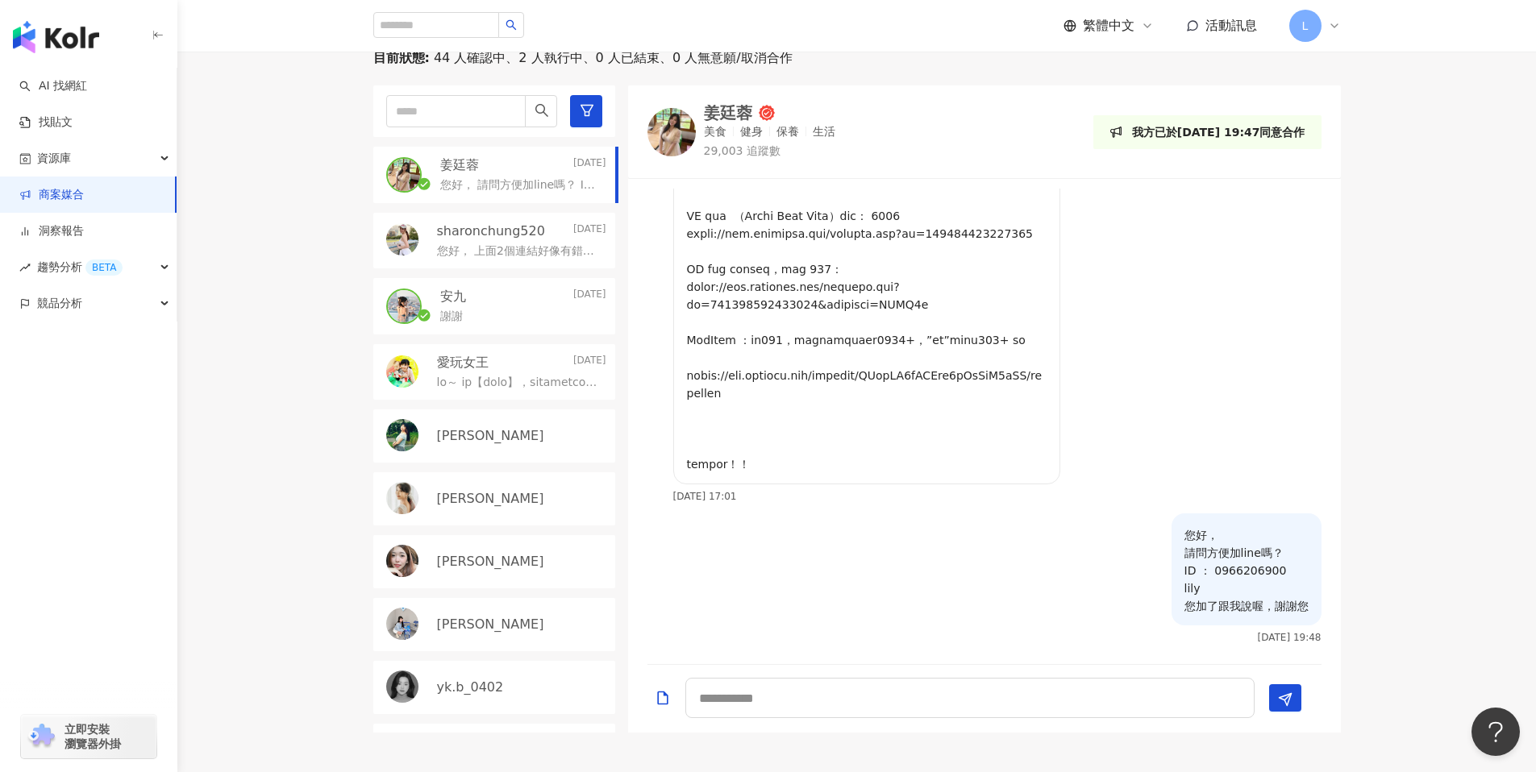
click at [497, 251] on p "您好， 上面2個連結好像有錯誤我打不開" at bounding box center [518, 251] width 163 height 16
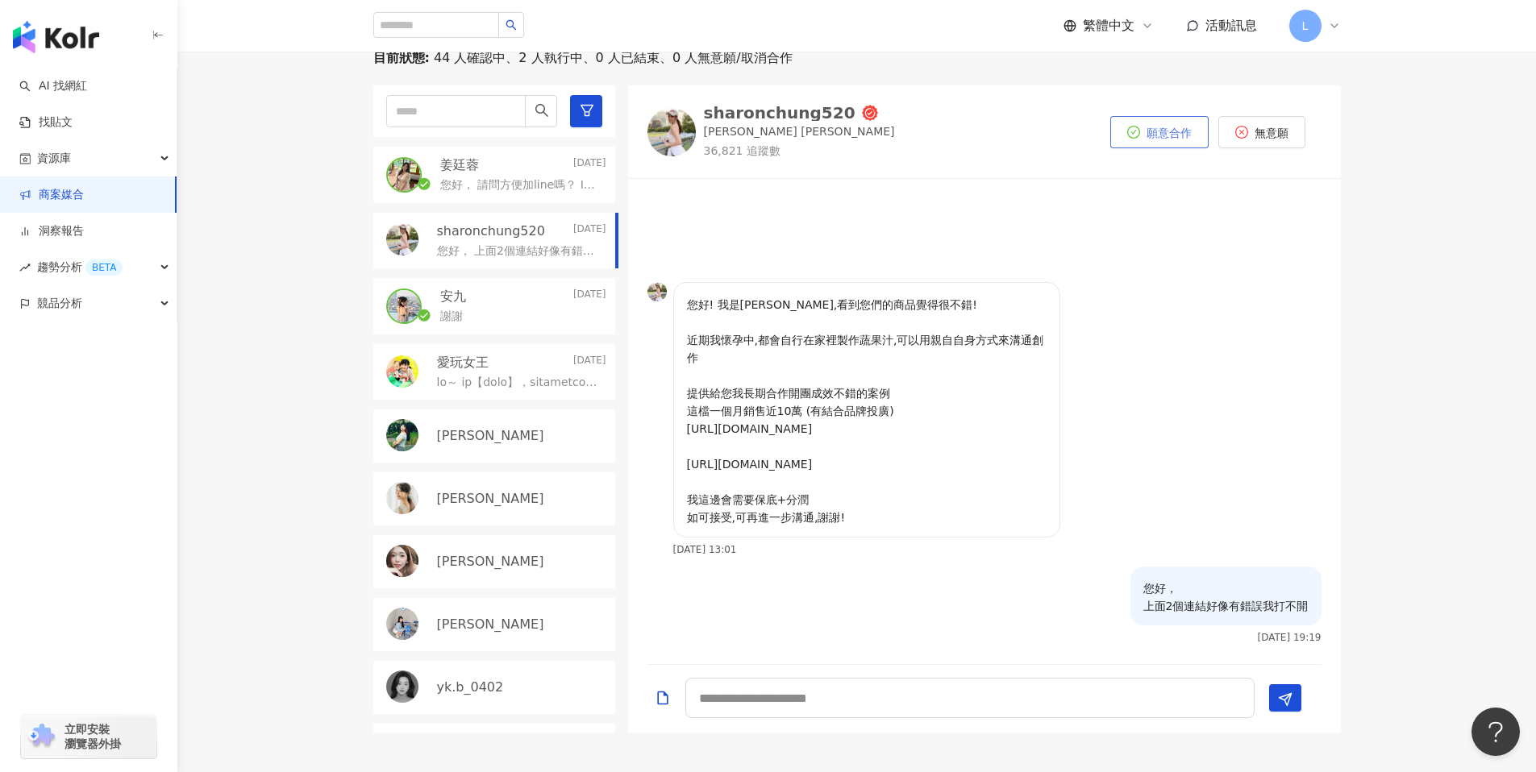
click at [1155, 134] on span "願意合作" at bounding box center [1168, 133] width 45 height 13
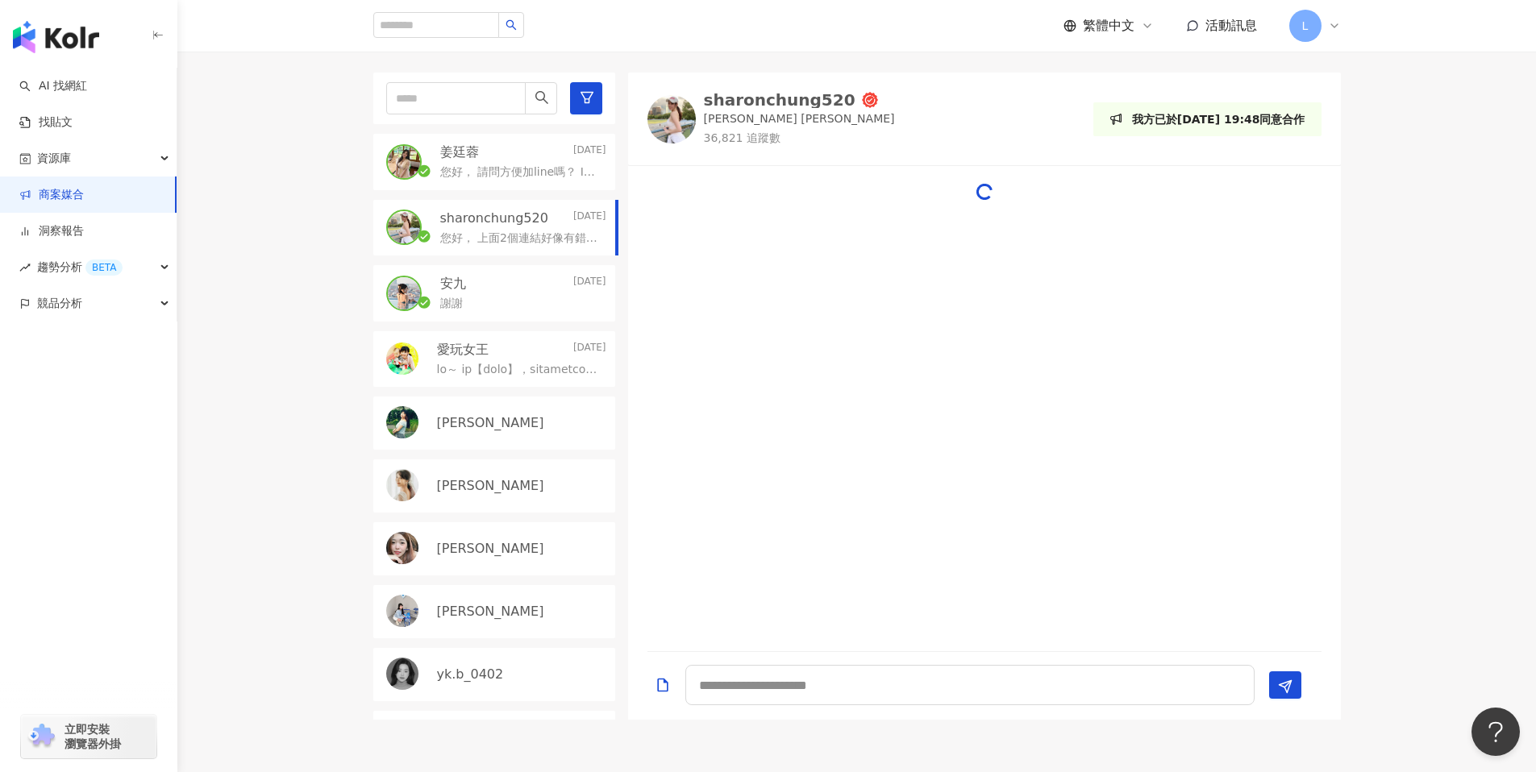
scroll to position [563, 0]
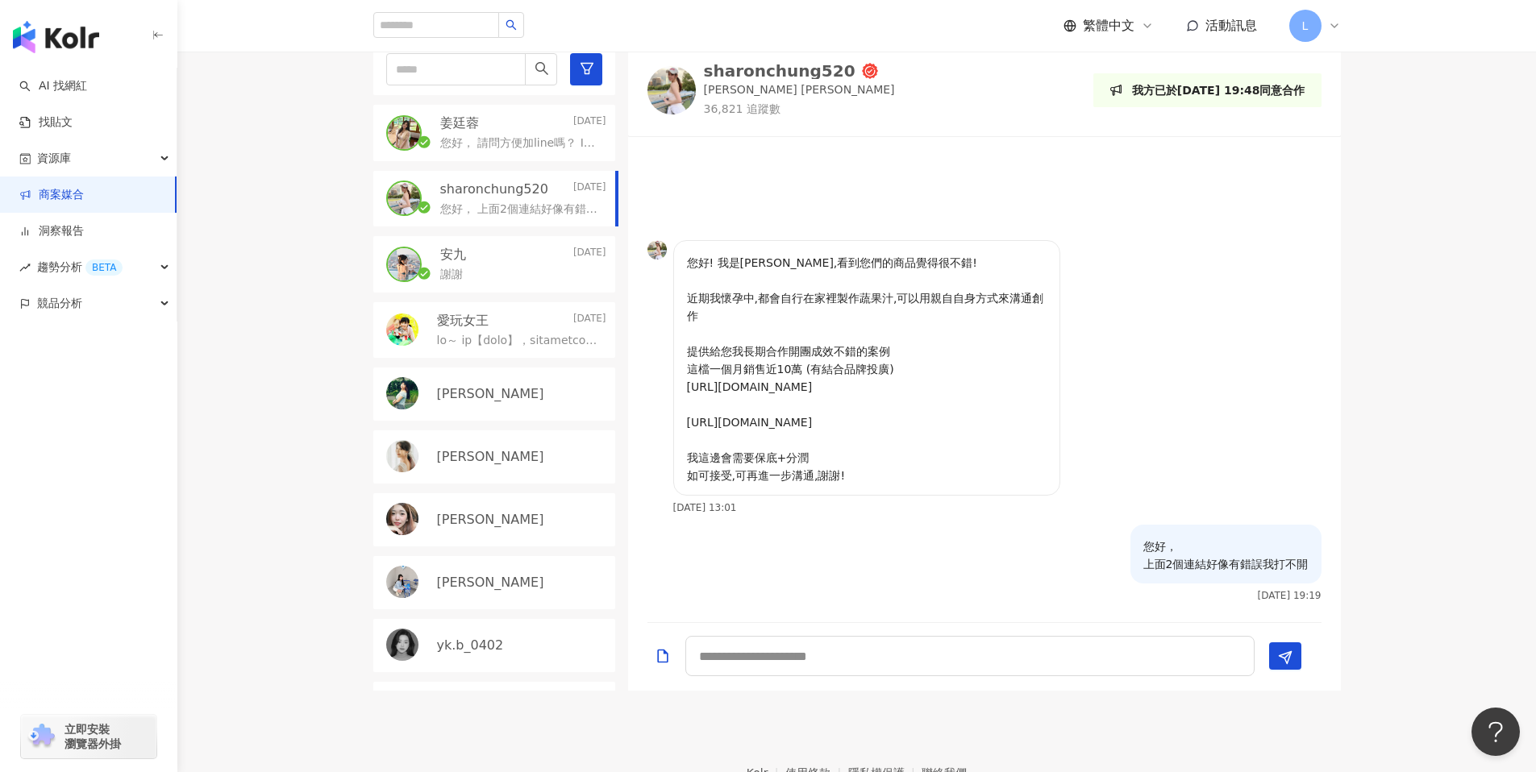
click at [459, 399] on p "[PERSON_NAME]" at bounding box center [490, 394] width 107 height 18
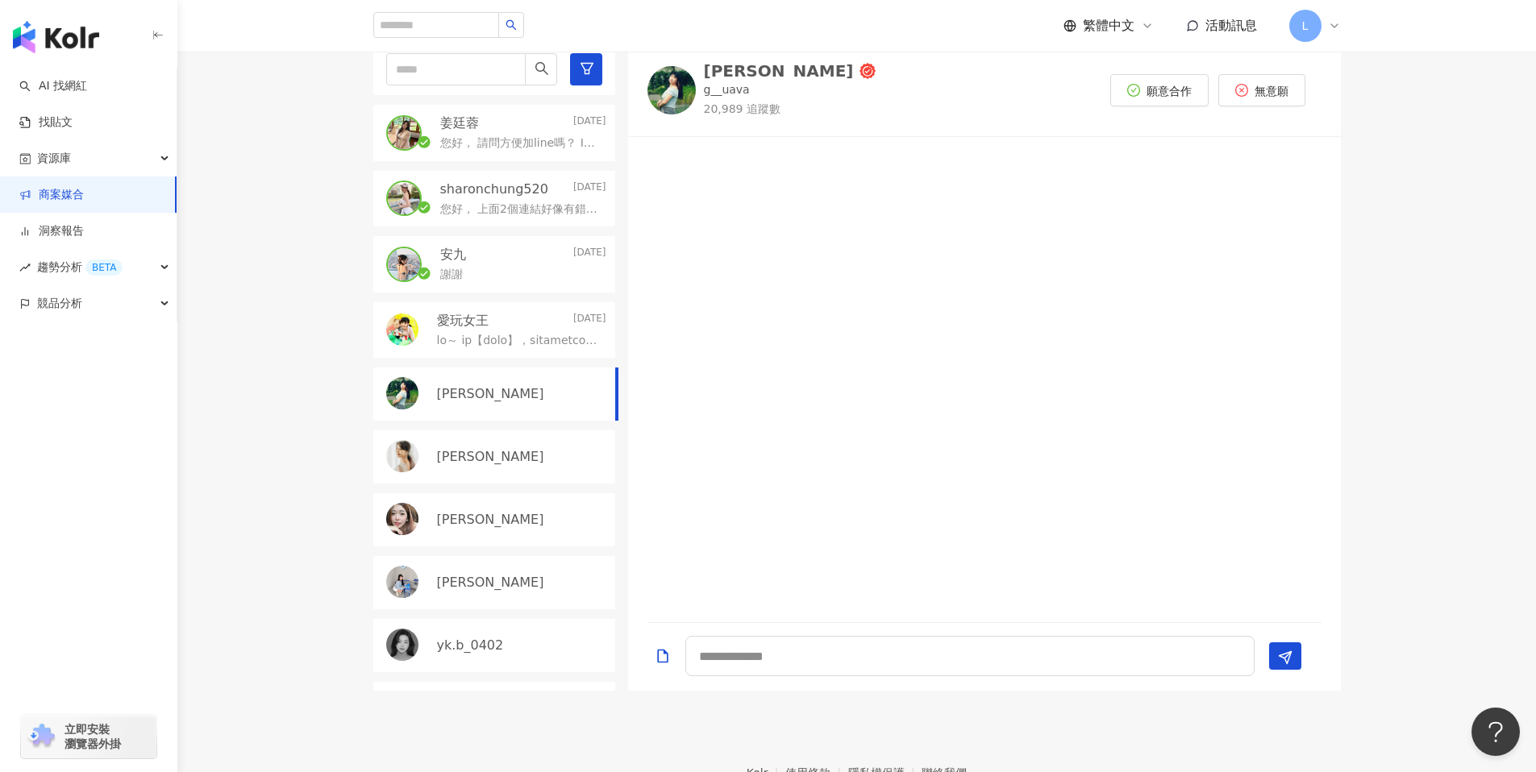
click at [663, 74] on img at bounding box center [671, 90] width 48 height 48
click at [1147, 102] on button "願意合作" at bounding box center [1159, 90] width 98 height 32
click at [800, 654] on textarea at bounding box center [969, 656] width 569 height 40
type textarea "***"
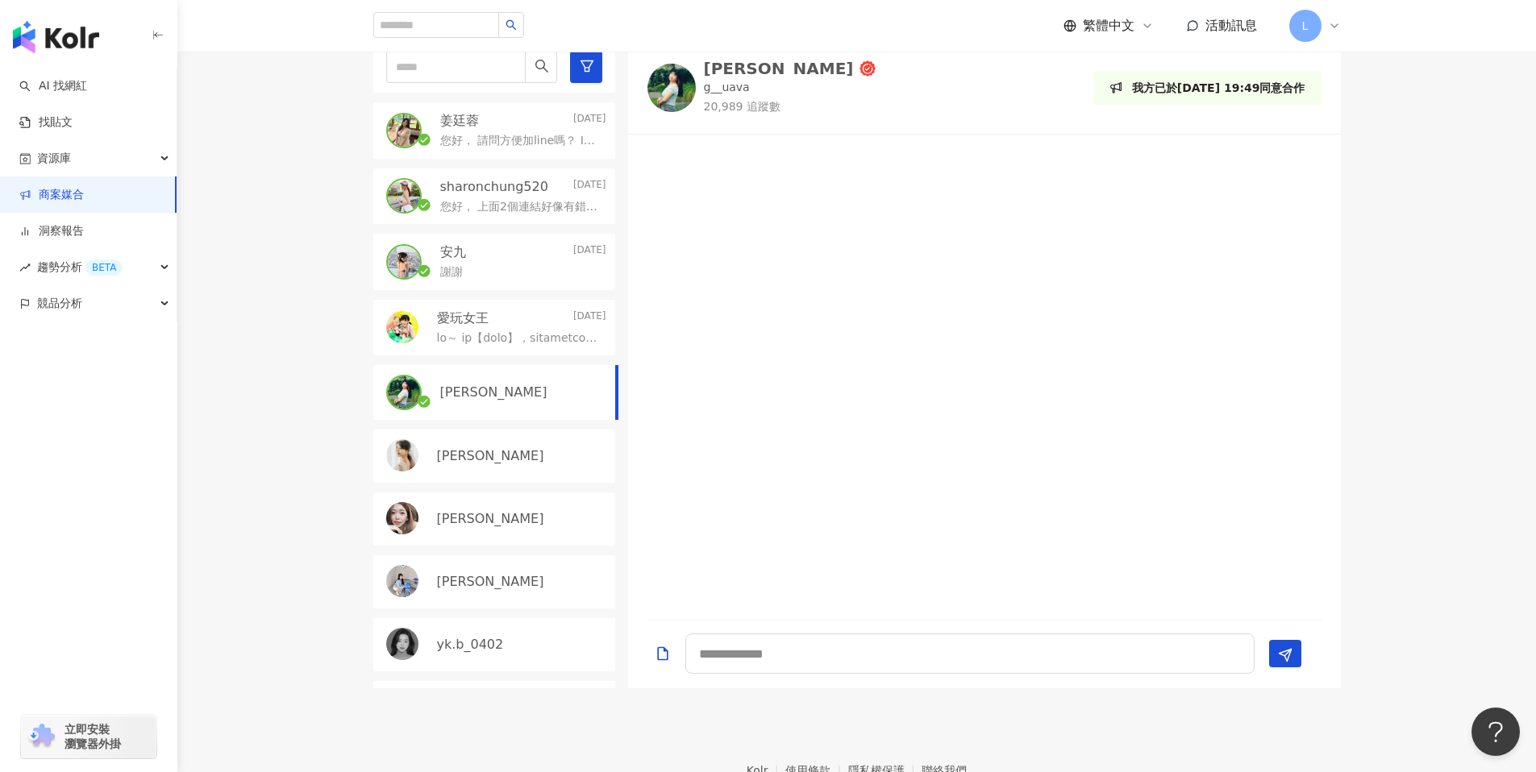
scroll to position [567, 0]
click at [920, 661] on textarea at bounding box center [969, 653] width 569 height 40
click at [838, 643] on textarea "******" at bounding box center [969, 653] width 569 height 40
click at [823, 642] on textarea "******" at bounding box center [969, 653] width 569 height 40
click at [812, 655] on textarea "******" at bounding box center [969, 653] width 569 height 40
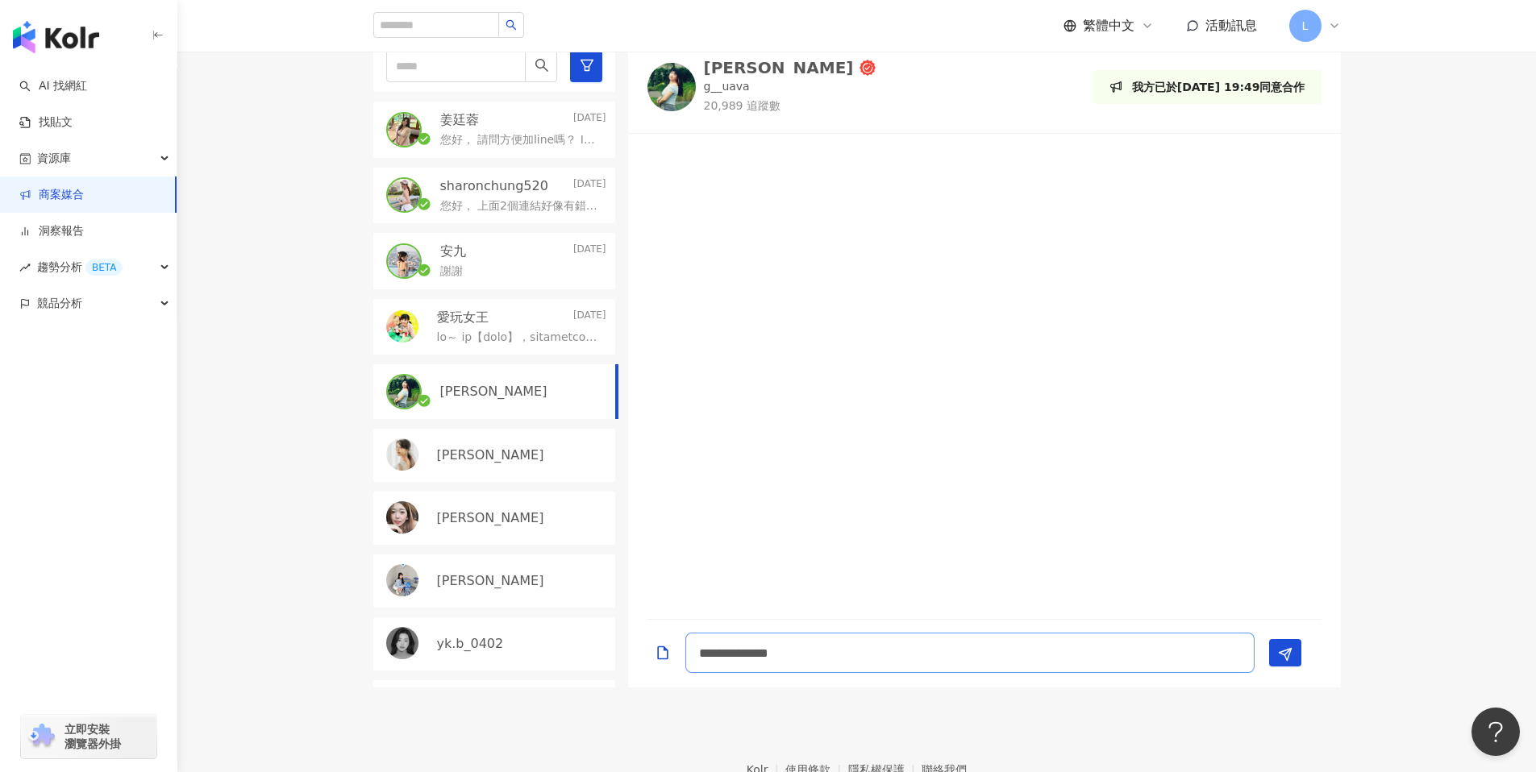
type textarea "**********"
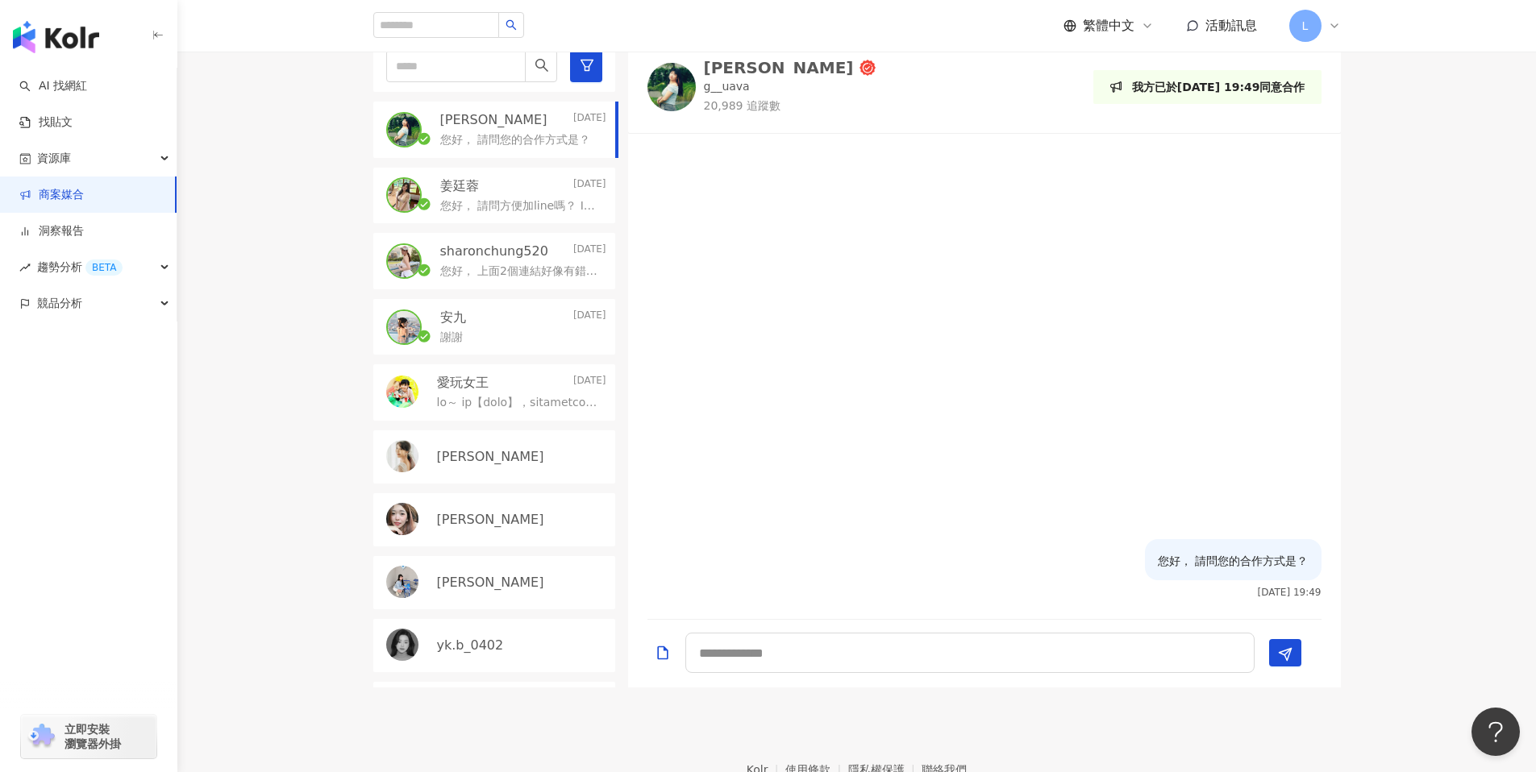
click at [433, 452] on div "[PERSON_NAME]" at bounding box center [494, 456] width 242 height 53
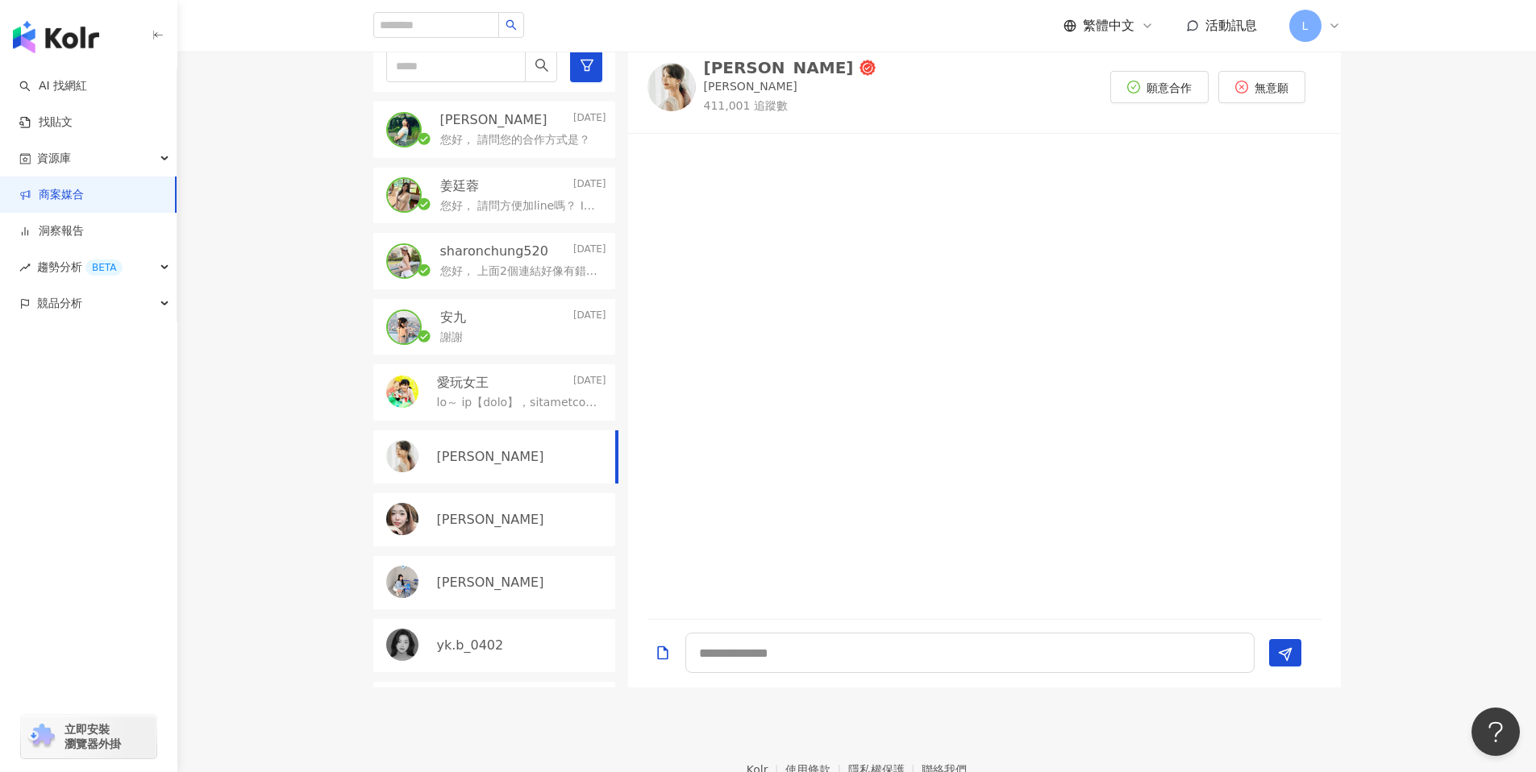
click at [680, 77] on img at bounding box center [671, 87] width 48 height 48
click at [829, 241] on div at bounding box center [984, 376] width 713 height 466
click at [496, 537] on div "[PERSON_NAME]" at bounding box center [494, 519] width 242 height 53
click at [674, 102] on img at bounding box center [671, 84] width 48 height 48
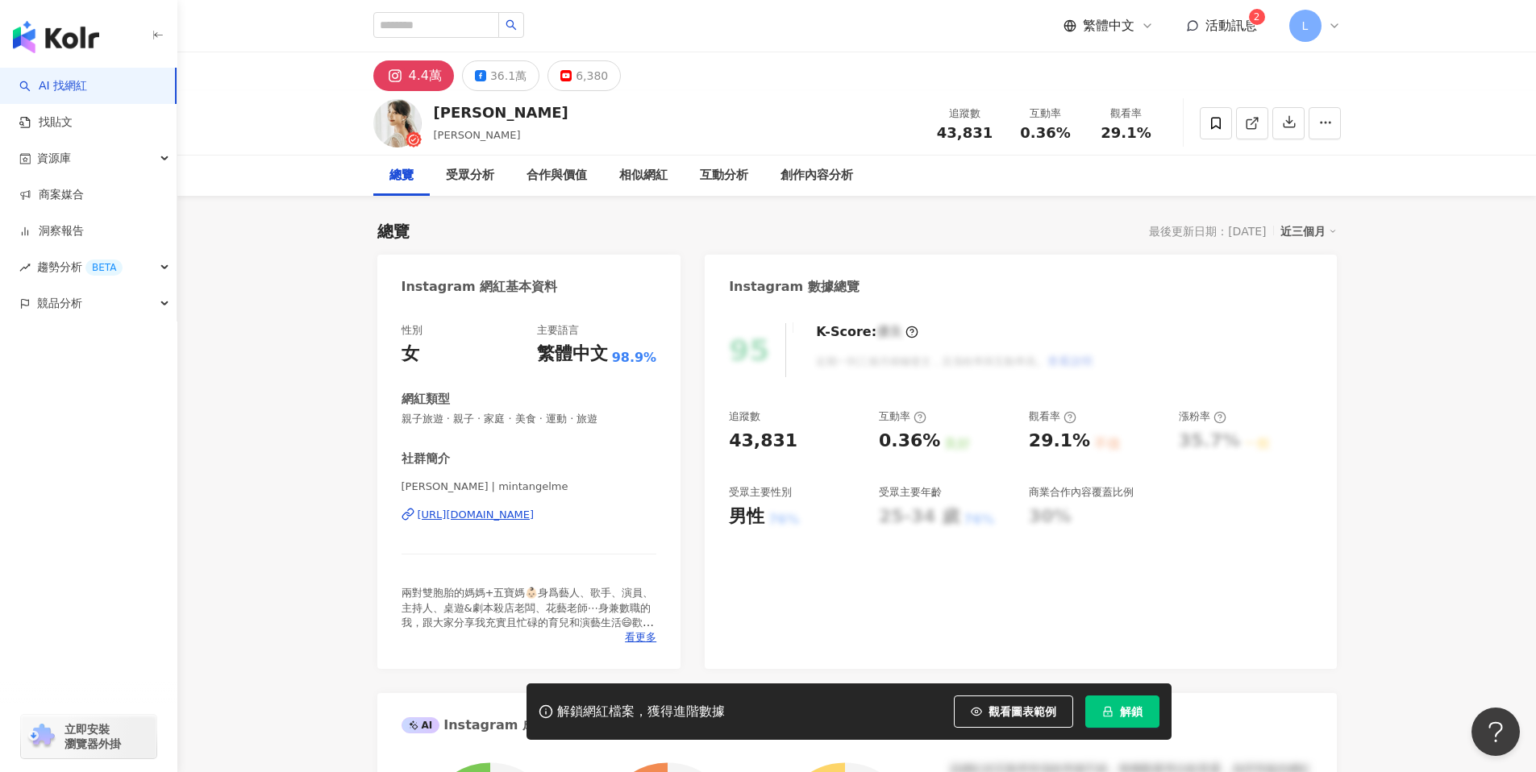
click at [518, 513] on div "https://www.instagram.com/mintangelme/" at bounding box center [476, 515] width 117 height 15
click at [501, 75] on div "36.1萬" at bounding box center [508, 75] width 36 height 23
click at [522, 517] on div "https://www.facebook.com/117278444997811" at bounding box center [476, 515] width 117 height 15
click at [534, 515] on div "https://www.facebook.com/117278444997811" at bounding box center [476, 515] width 117 height 15
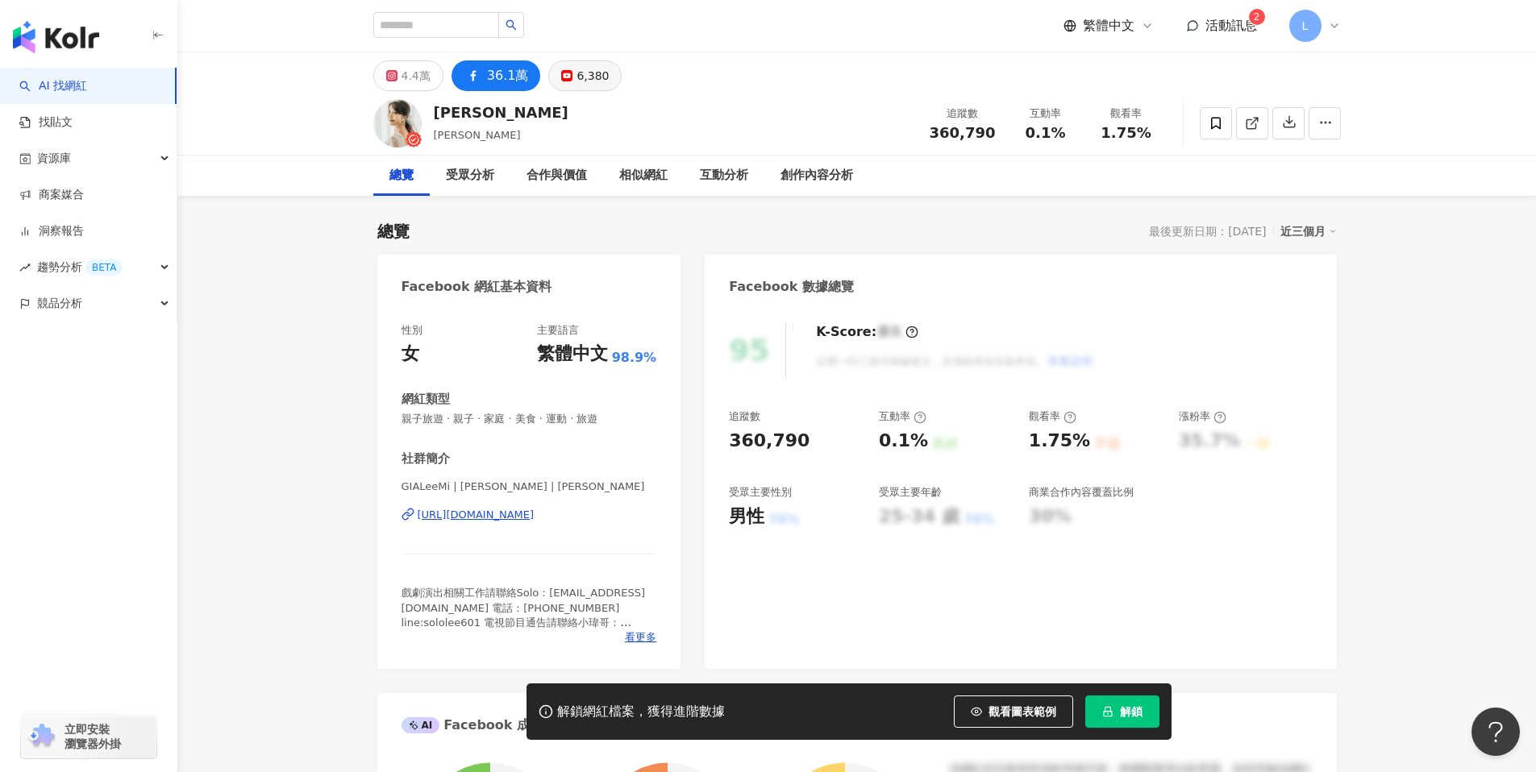
click at [576, 74] on div "6,380" at bounding box center [592, 75] width 32 height 23
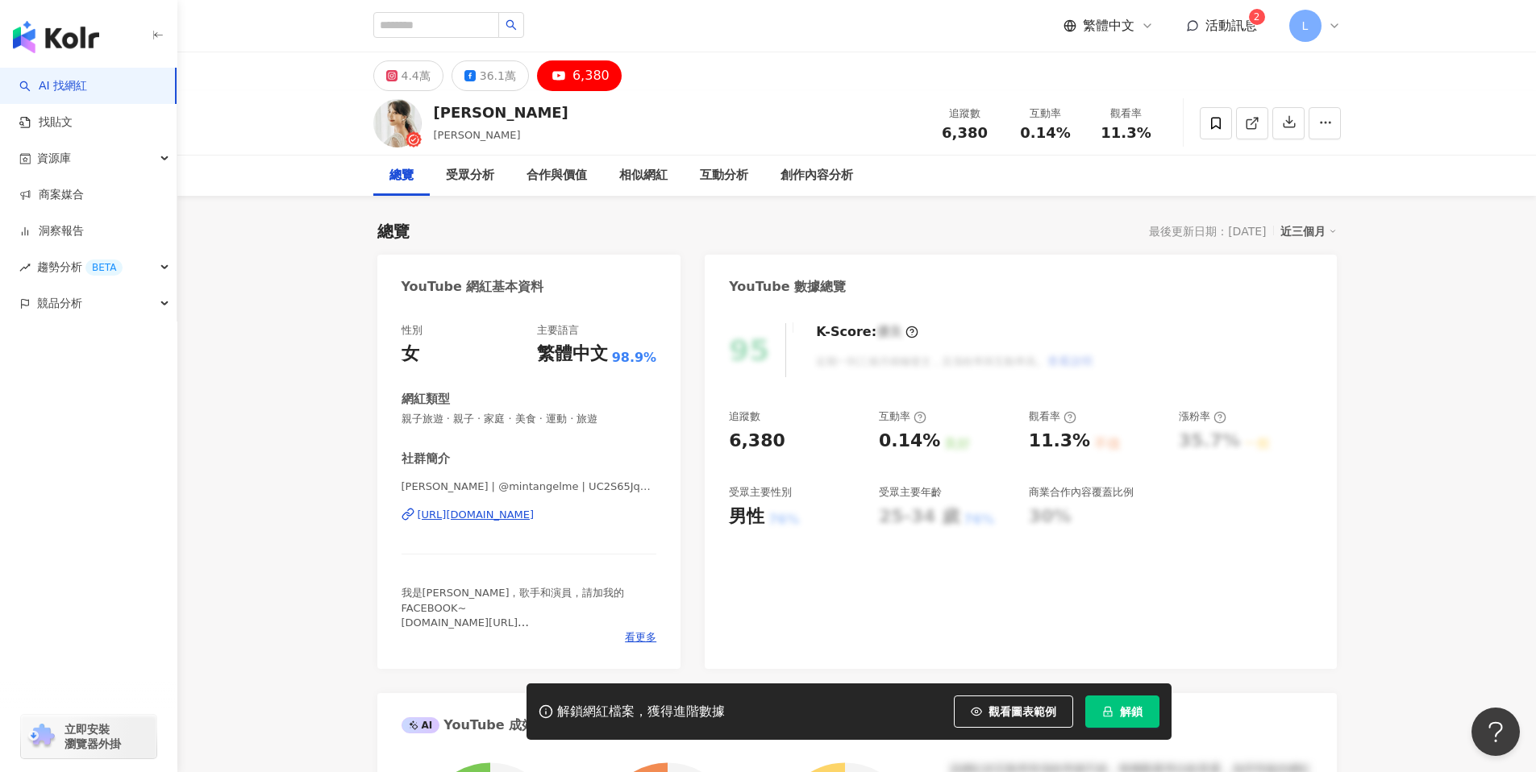
click at [534, 515] on div "https://www.youtube.com/channel/UC2S65Jq2-go6P2IzBxA2h7A" at bounding box center [476, 515] width 117 height 15
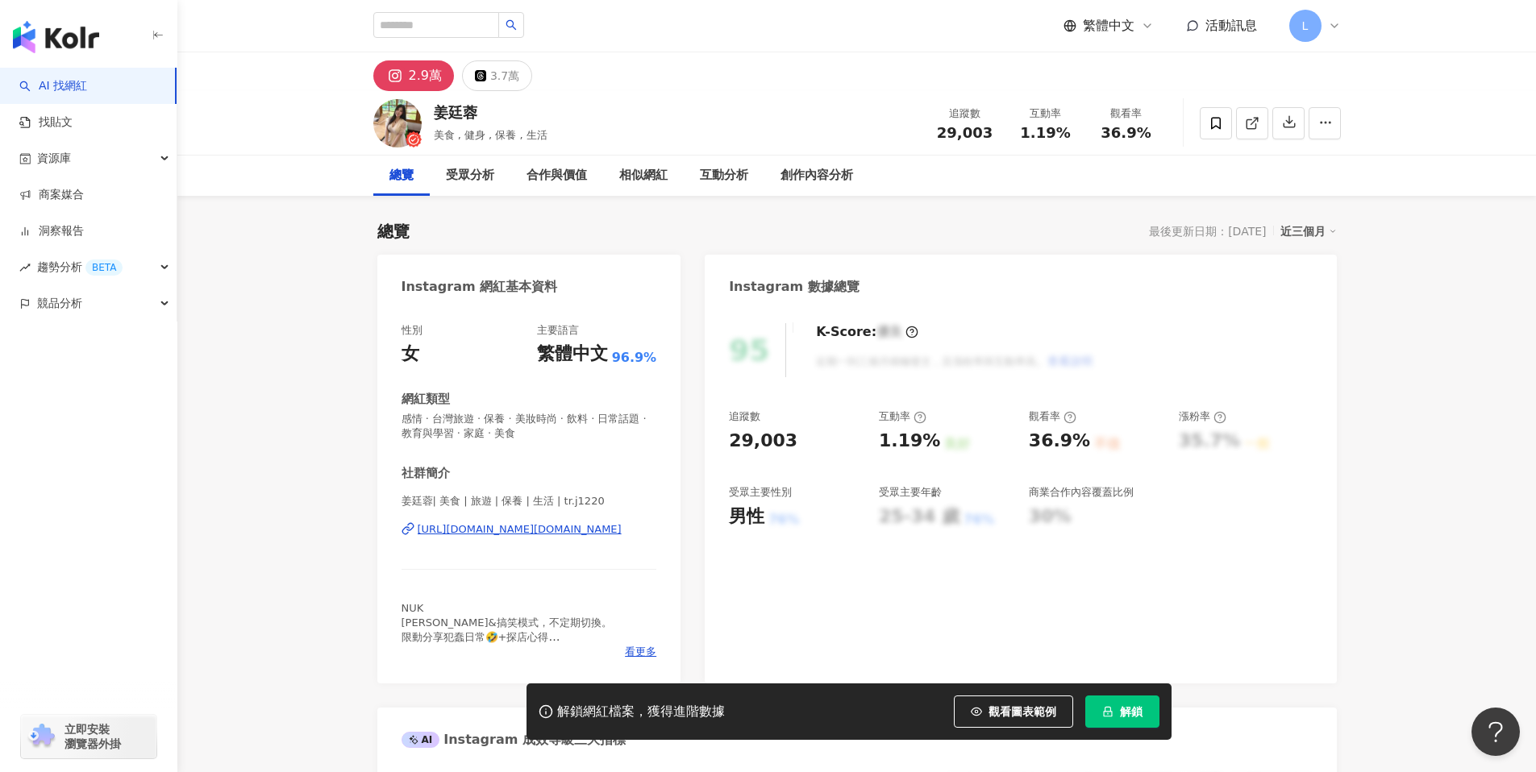
click at [551, 530] on div "https://www.instagram.com/tr.j1220/" at bounding box center [520, 529] width 204 height 15
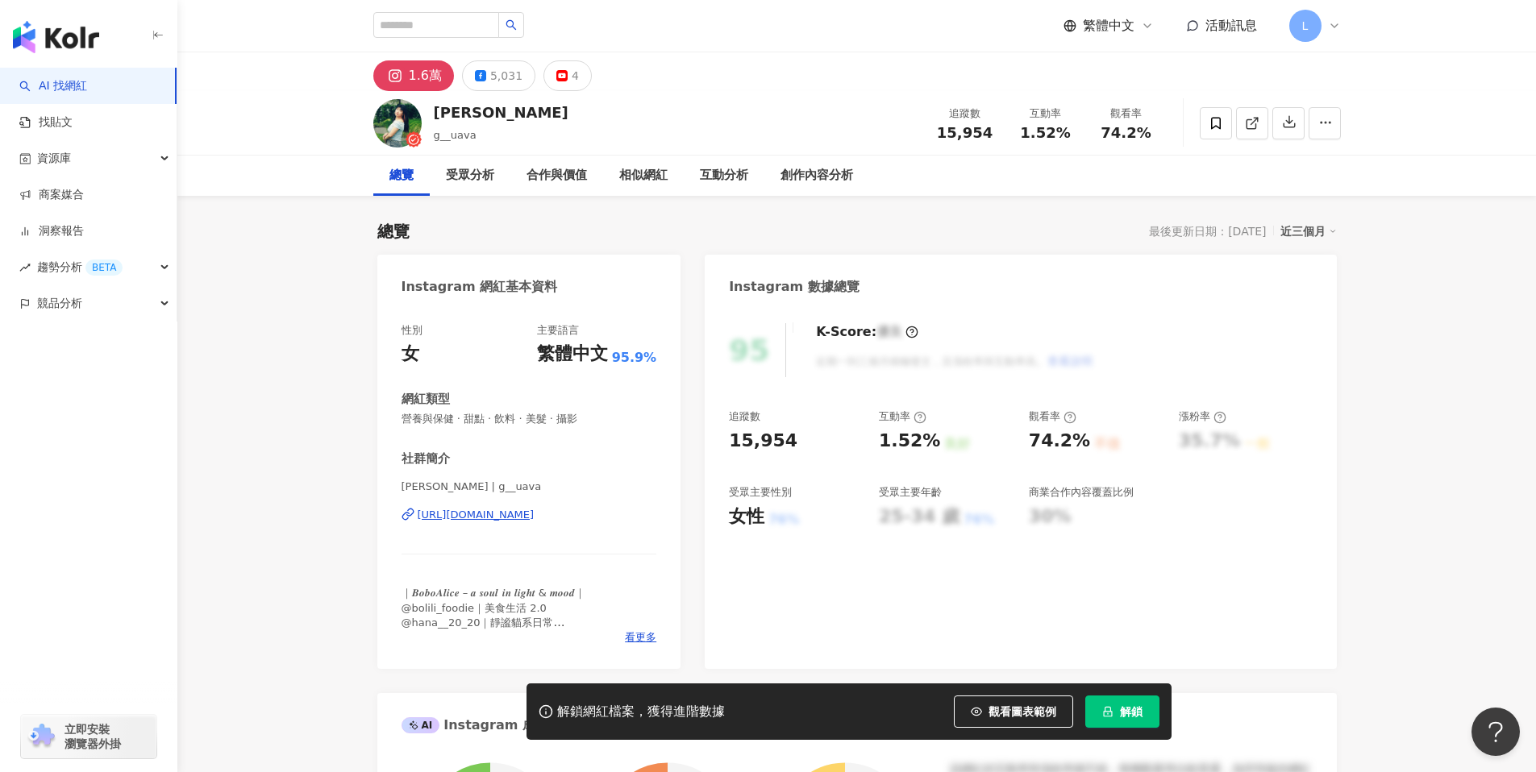
click at [534, 518] on div "https://www.instagram.com/g__uava/" at bounding box center [476, 515] width 117 height 15
click at [534, 512] on div "https://www.instagram.com/mintangelme/" at bounding box center [476, 515] width 117 height 15
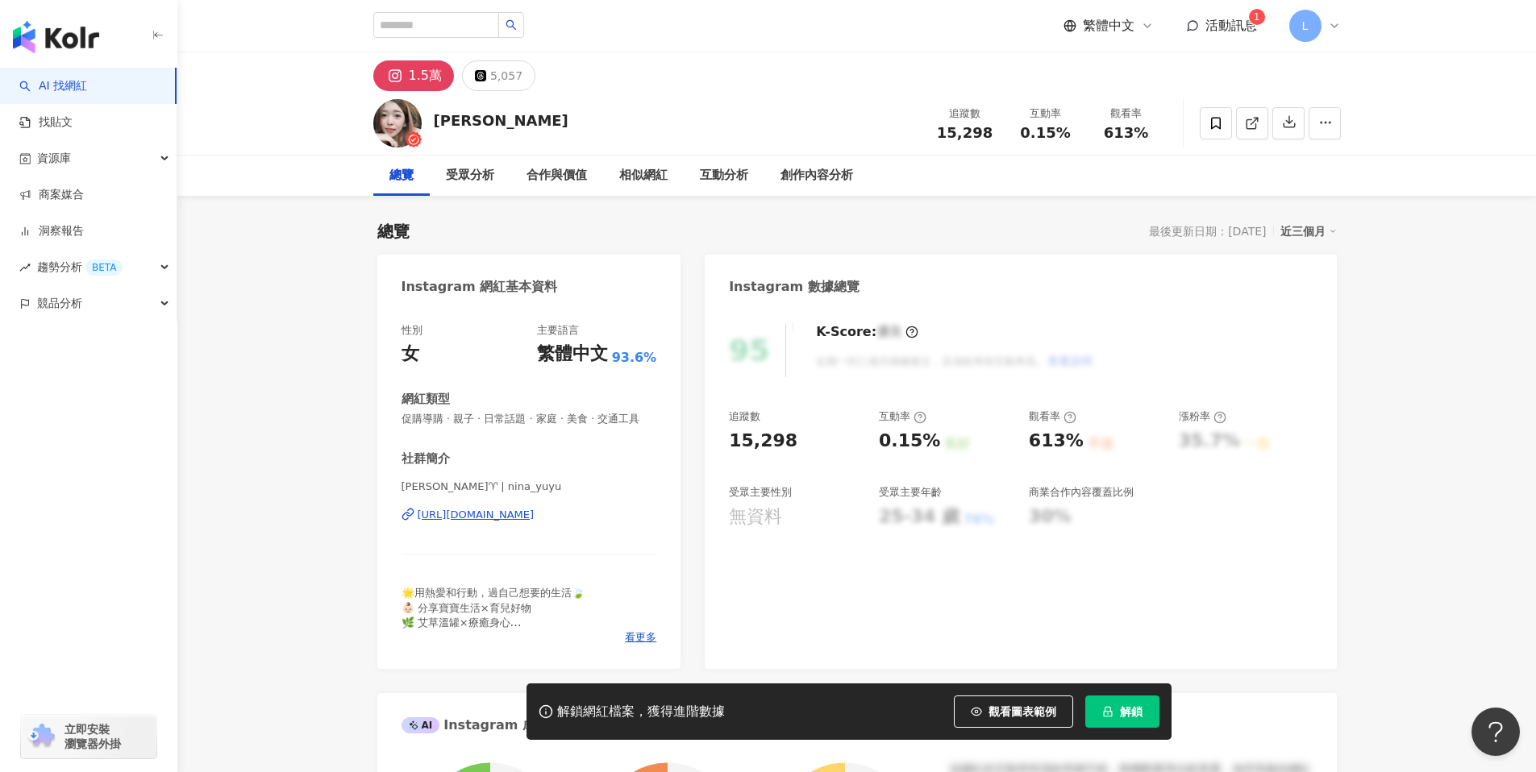
click at [1221, 14] on div "繁體中文 活動訊息 1 L" at bounding box center [1201, 26] width 277 height 32
click at [1207, 27] on span "活動訊息" at bounding box center [1231, 25] width 52 height 15
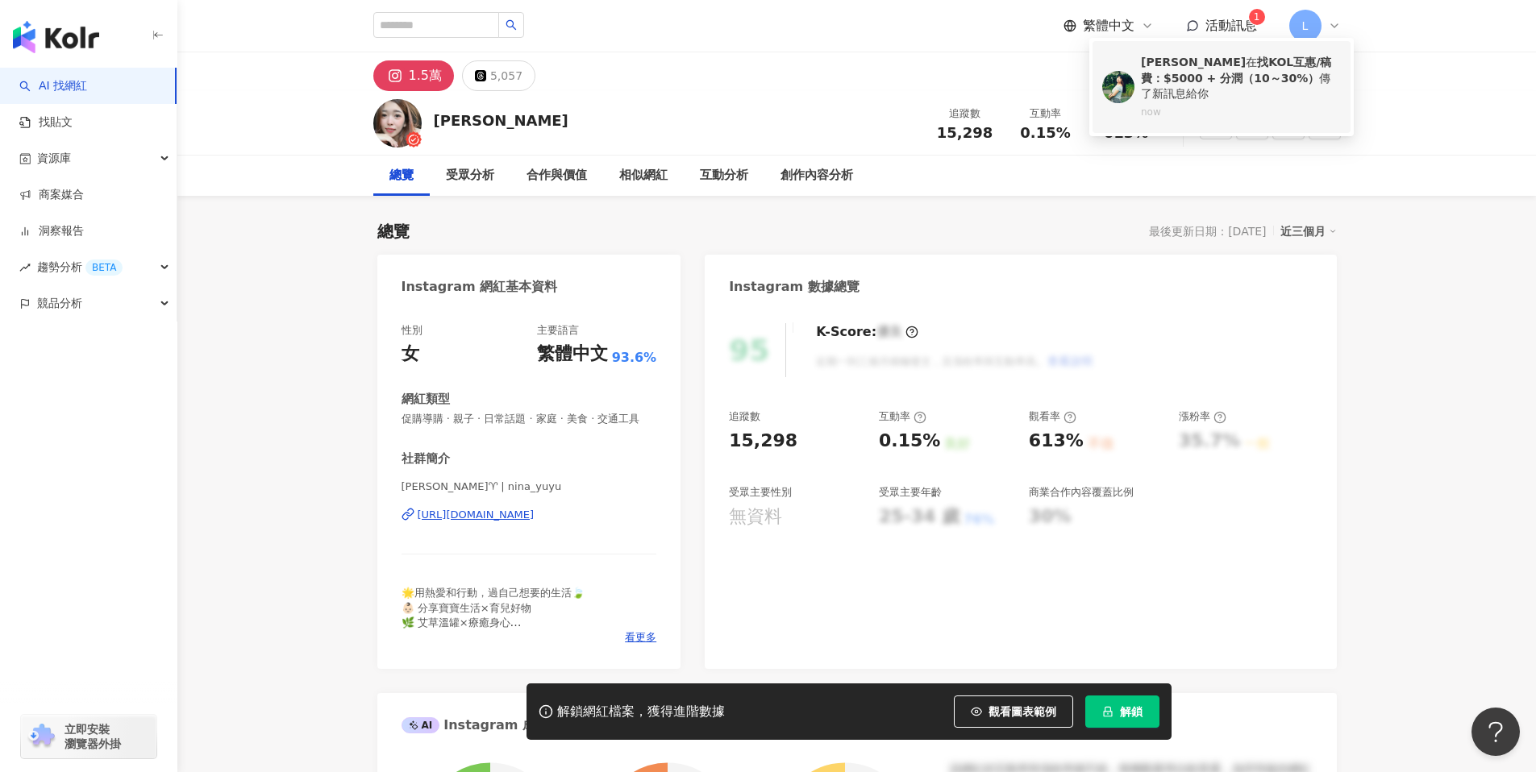
click at [1197, 106] on div "now" at bounding box center [1241, 113] width 200 height 14
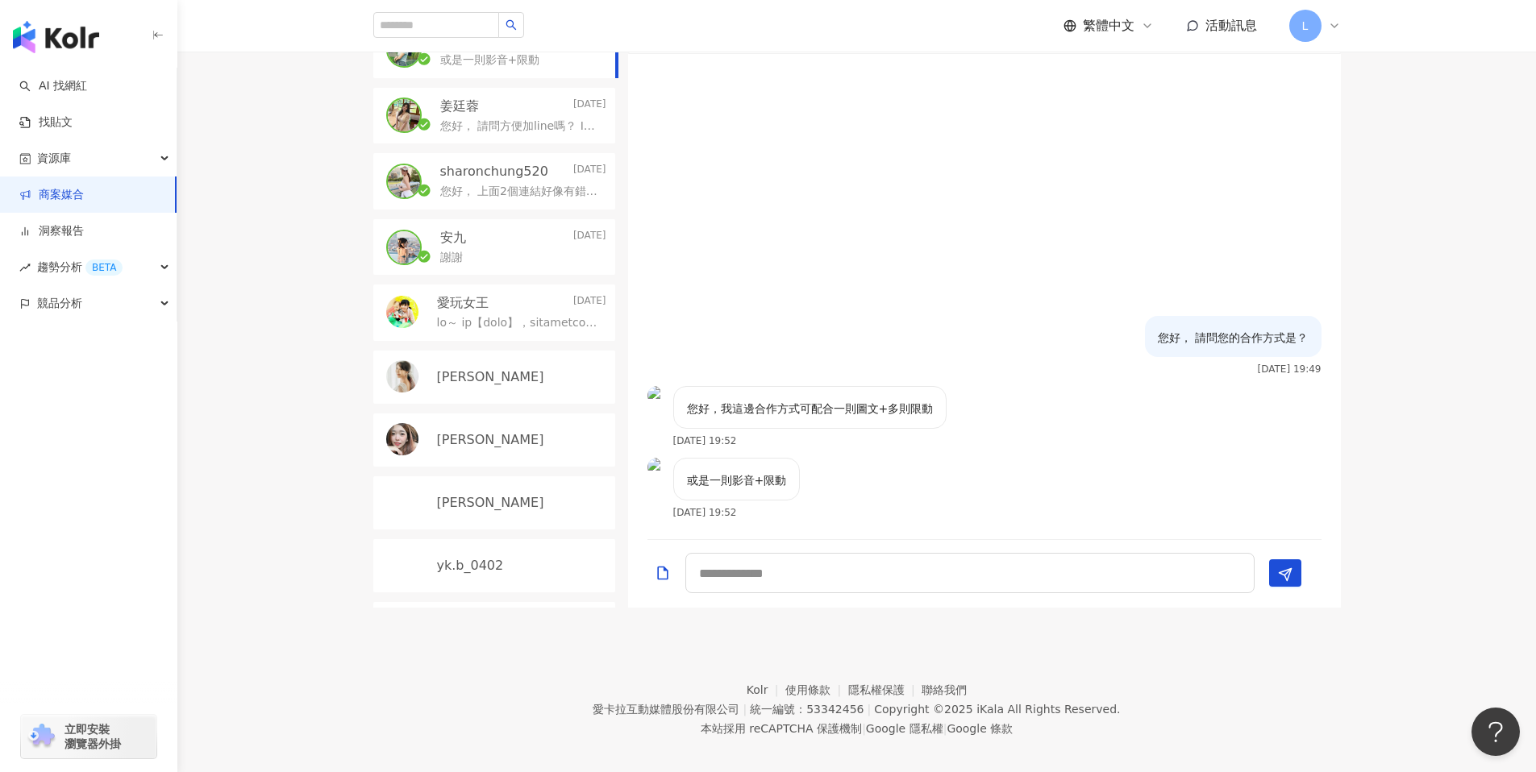
scroll to position [648, 0]
click at [828, 584] on textarea at bounding box center [969, 571] width 569 height 40
type textarea "*"
type textarea "*****"
